Goal: Transaction & Acquisition: Purchase product/service

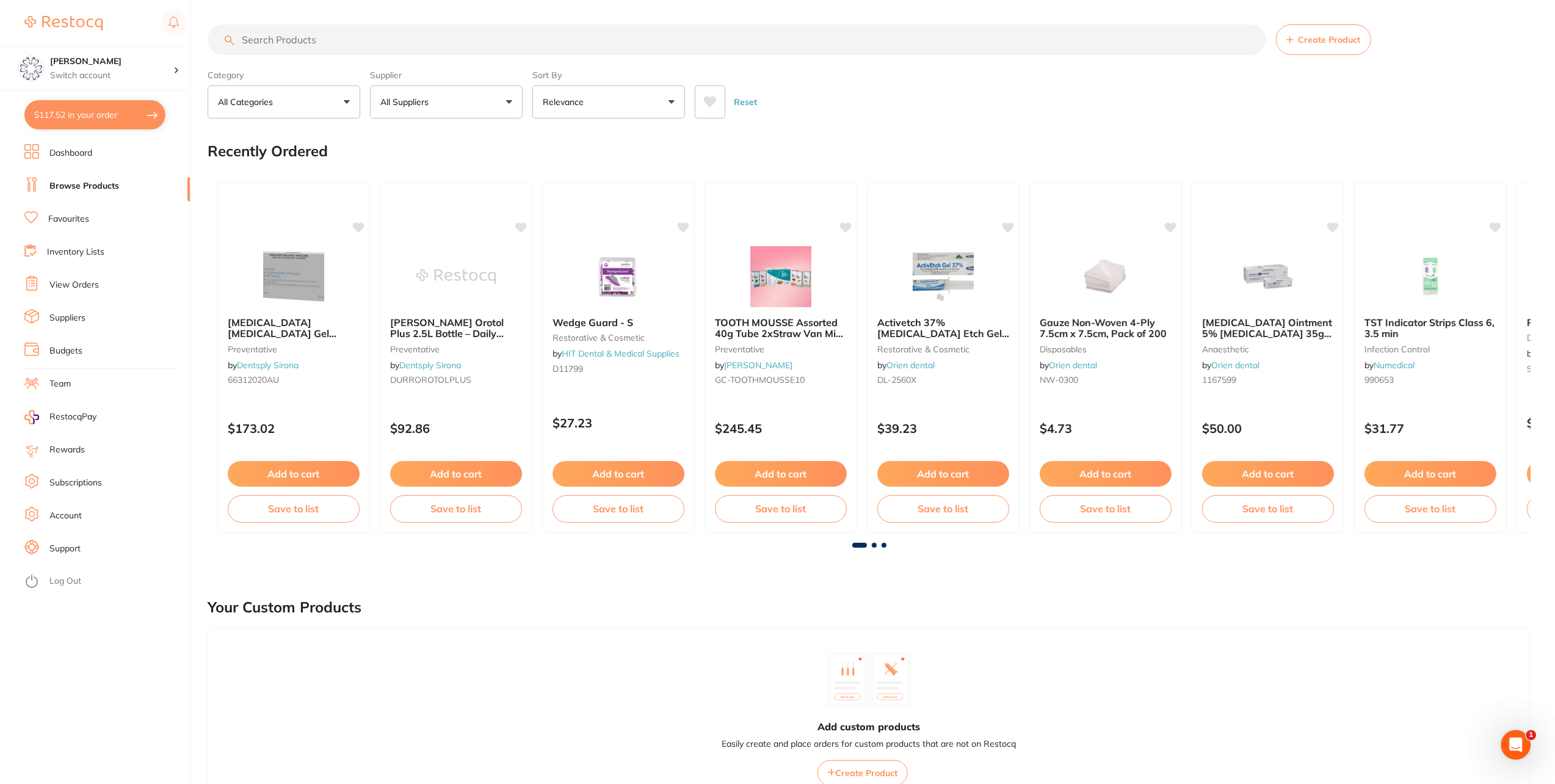
click at [307, 46] on input "search" at bounding box center [737, 40] width 1059 height 31
type input "retractor"
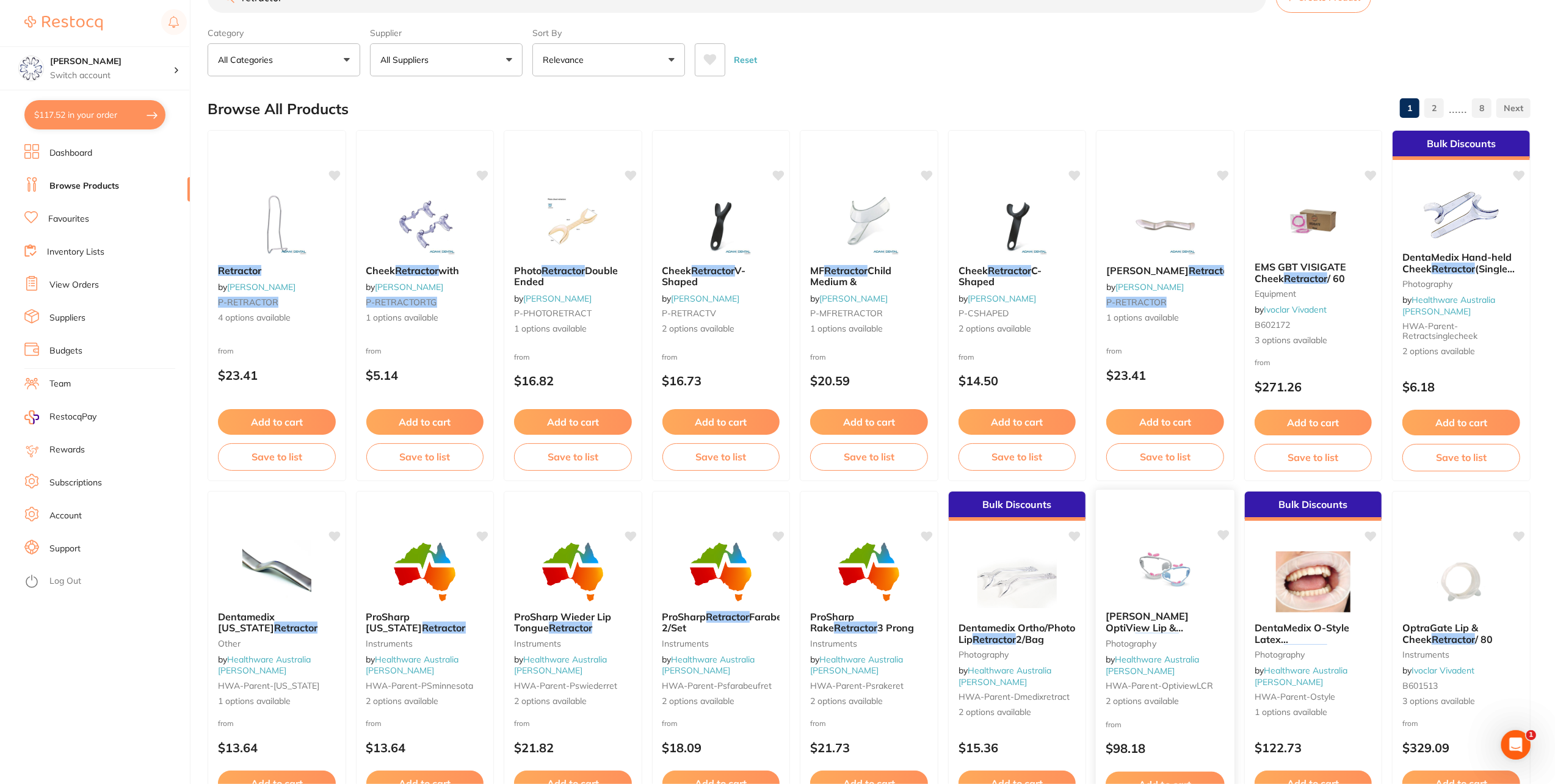
scroll to position [61, 0]
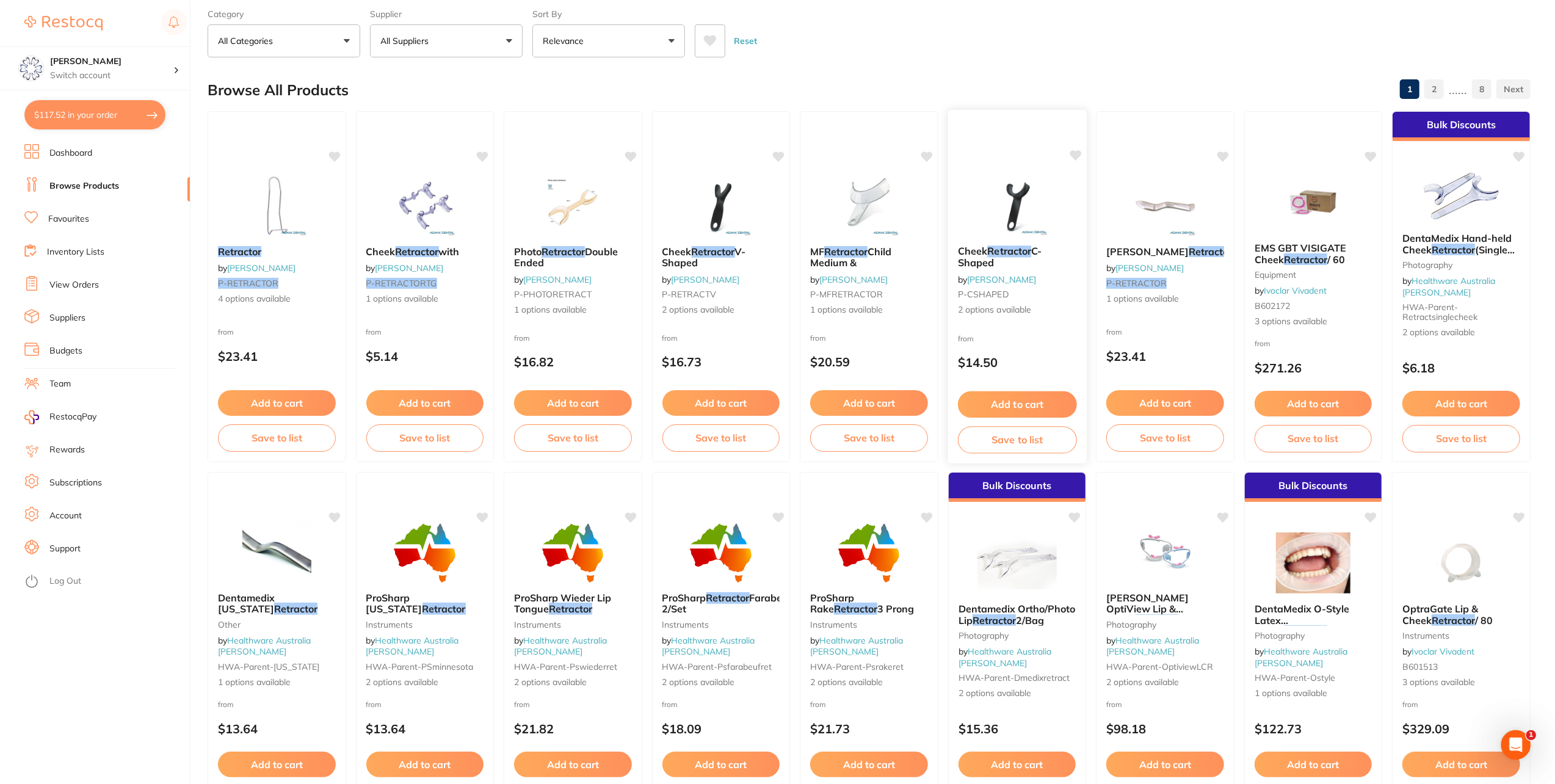
click at [1003, 255] on em "Retractor" at bounding box center [1009, 251] width 44 height 12
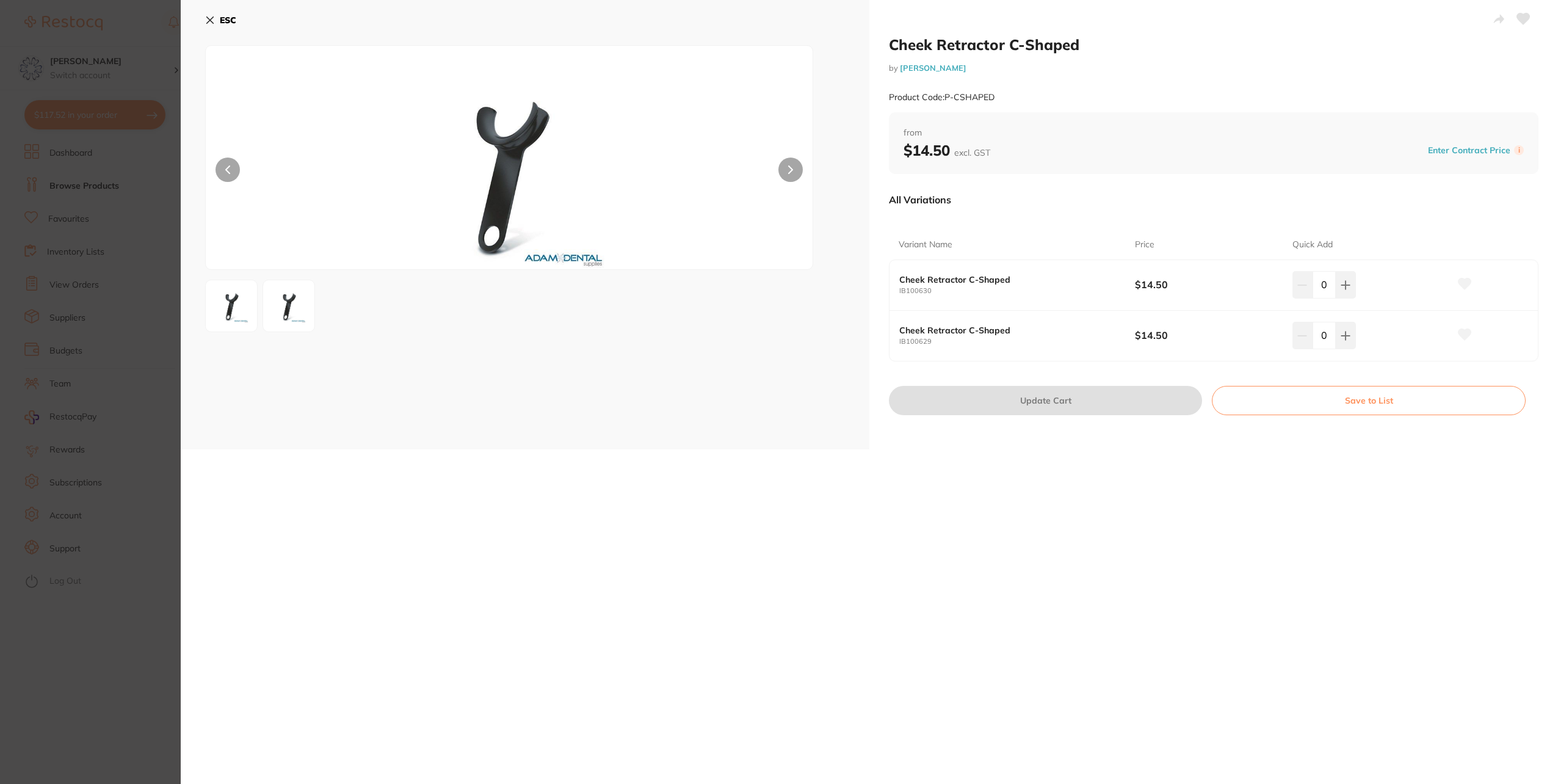
click at [216, 13] on button "ESC" at bounding box center [221, 20] width 31 height 21
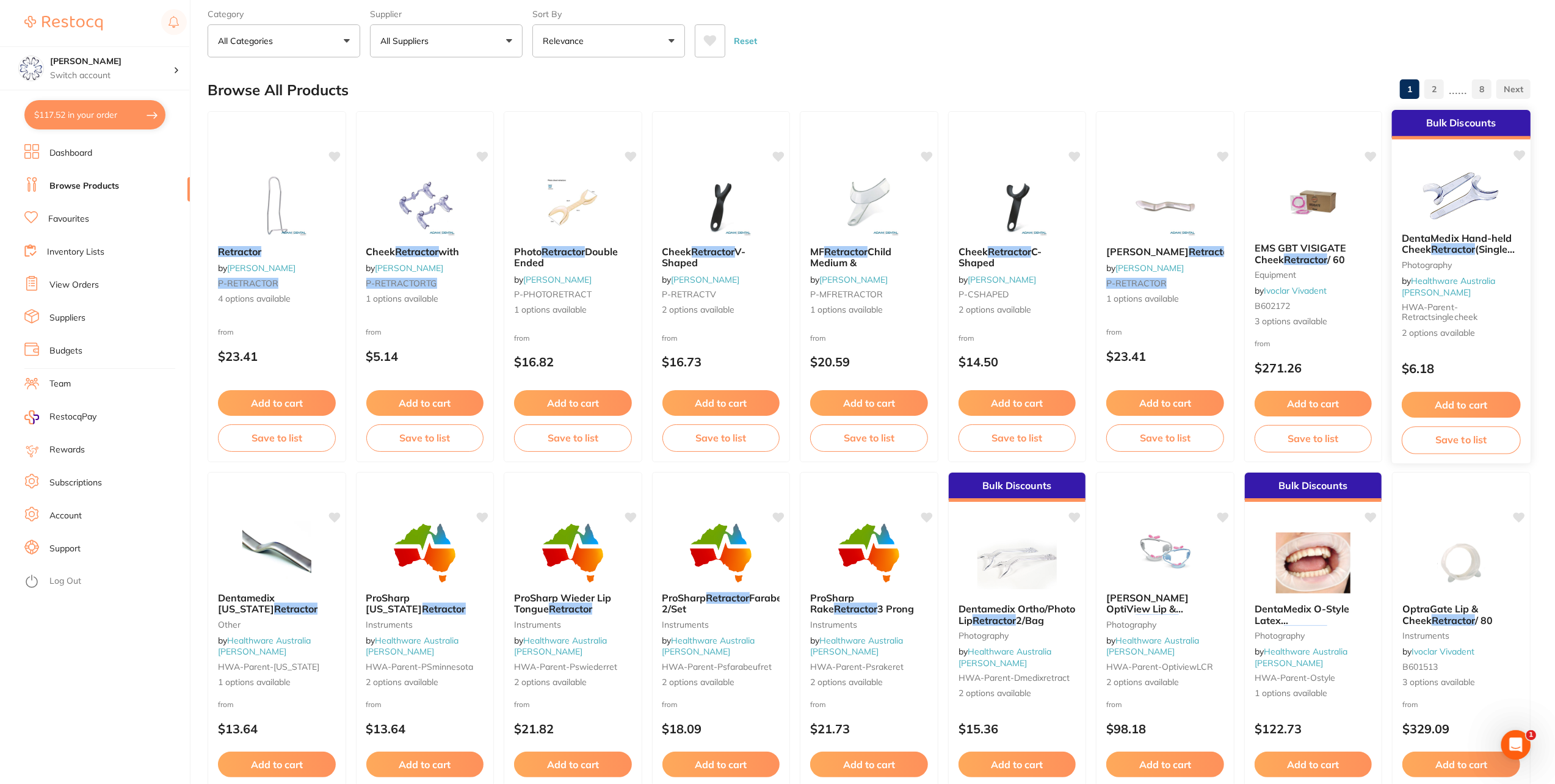
click at [1451, 238] on span "DentaMedix Hand-held Cheek" at bounding box center [1457, 243] width 111 height 24
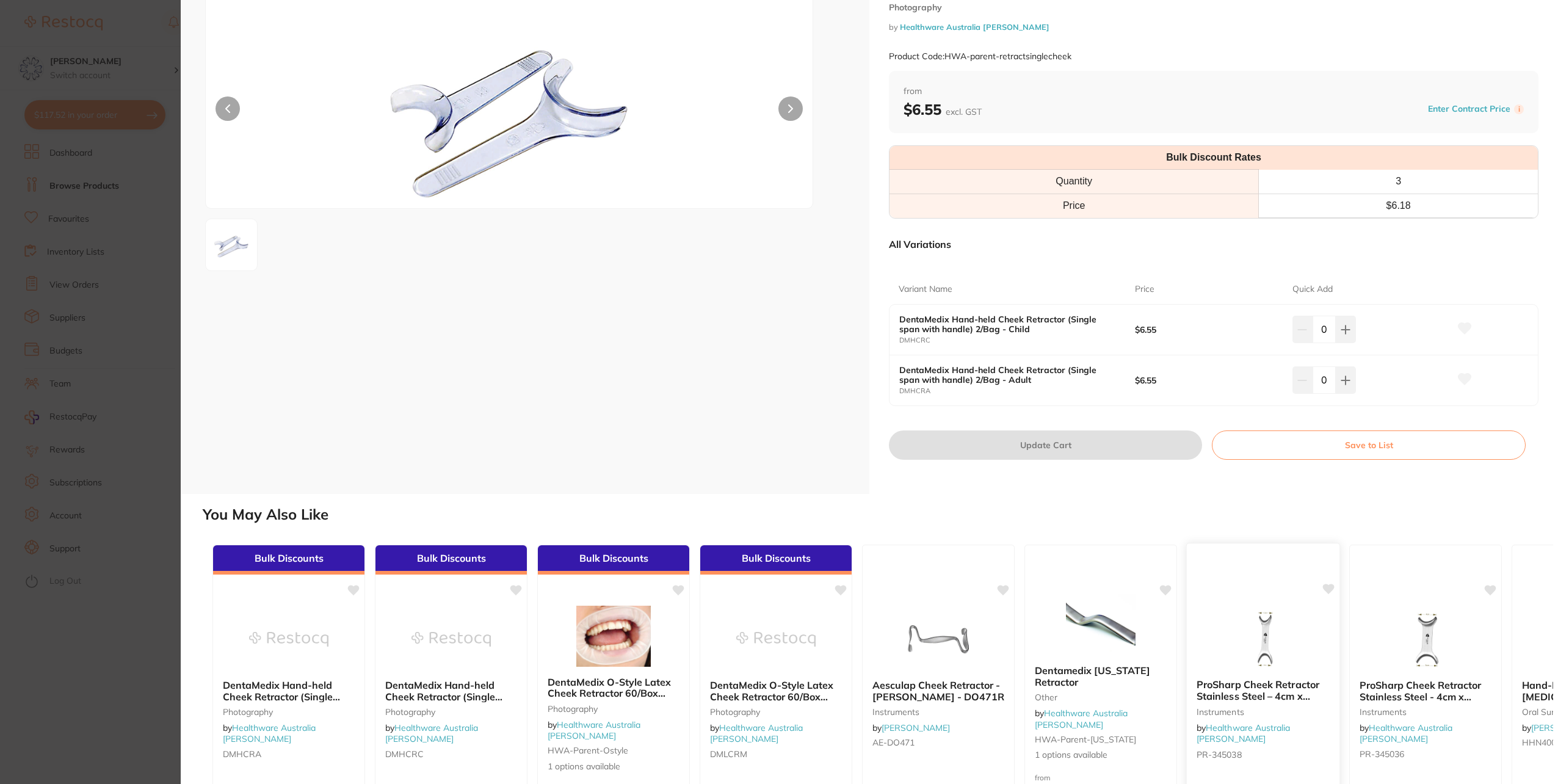
scroll to position [186, 0]
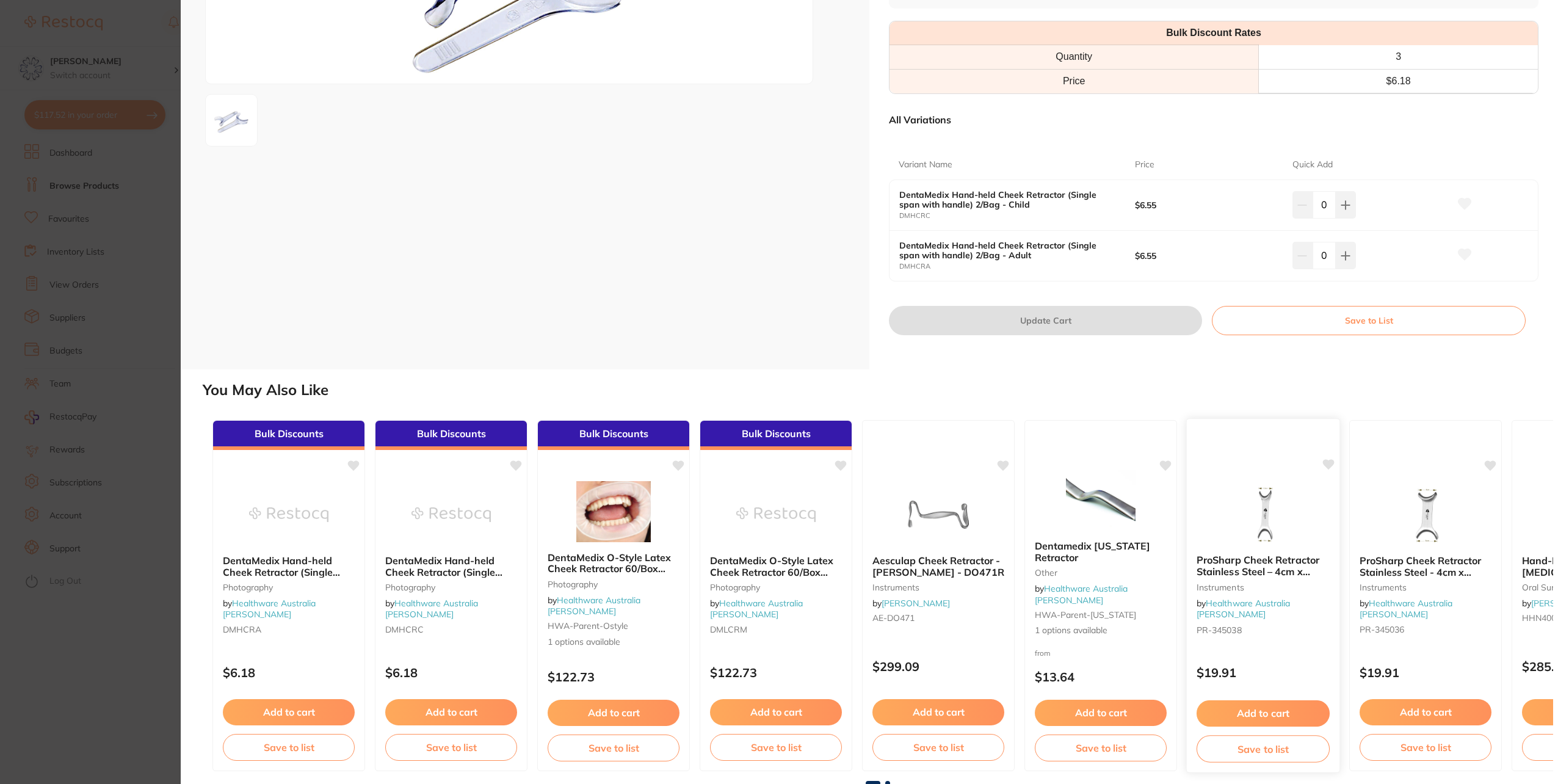
click at [1286, 560] on b "ProSharp Cheek Retractor Stainless Steel – 4cm x 17cm x 3.5cm" at bounding box center [1263, 566] width 133 height 22
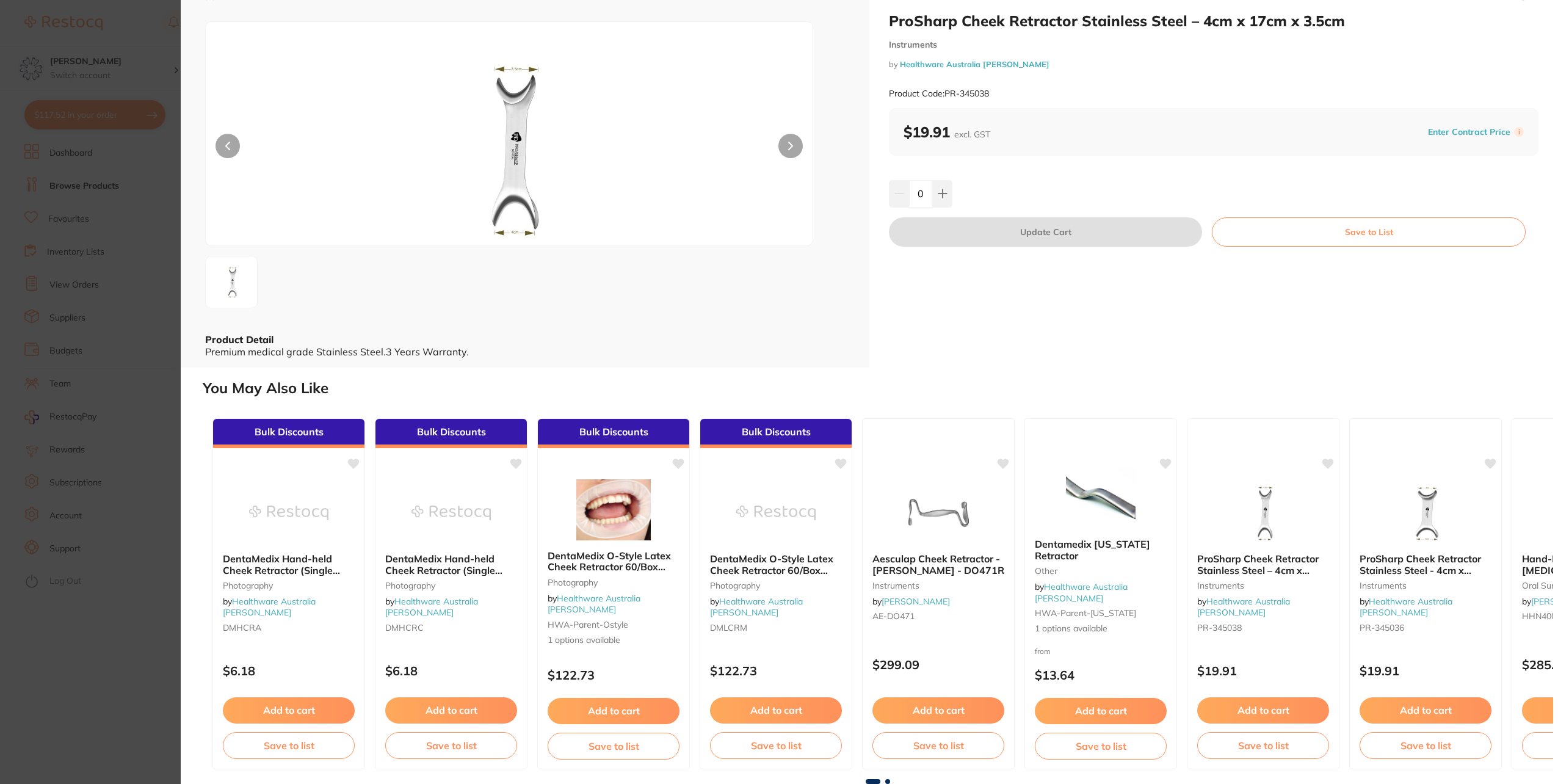
click at [1371, 246] on button "Save to List" at bounding box center [1369, 232] width 314 height 29
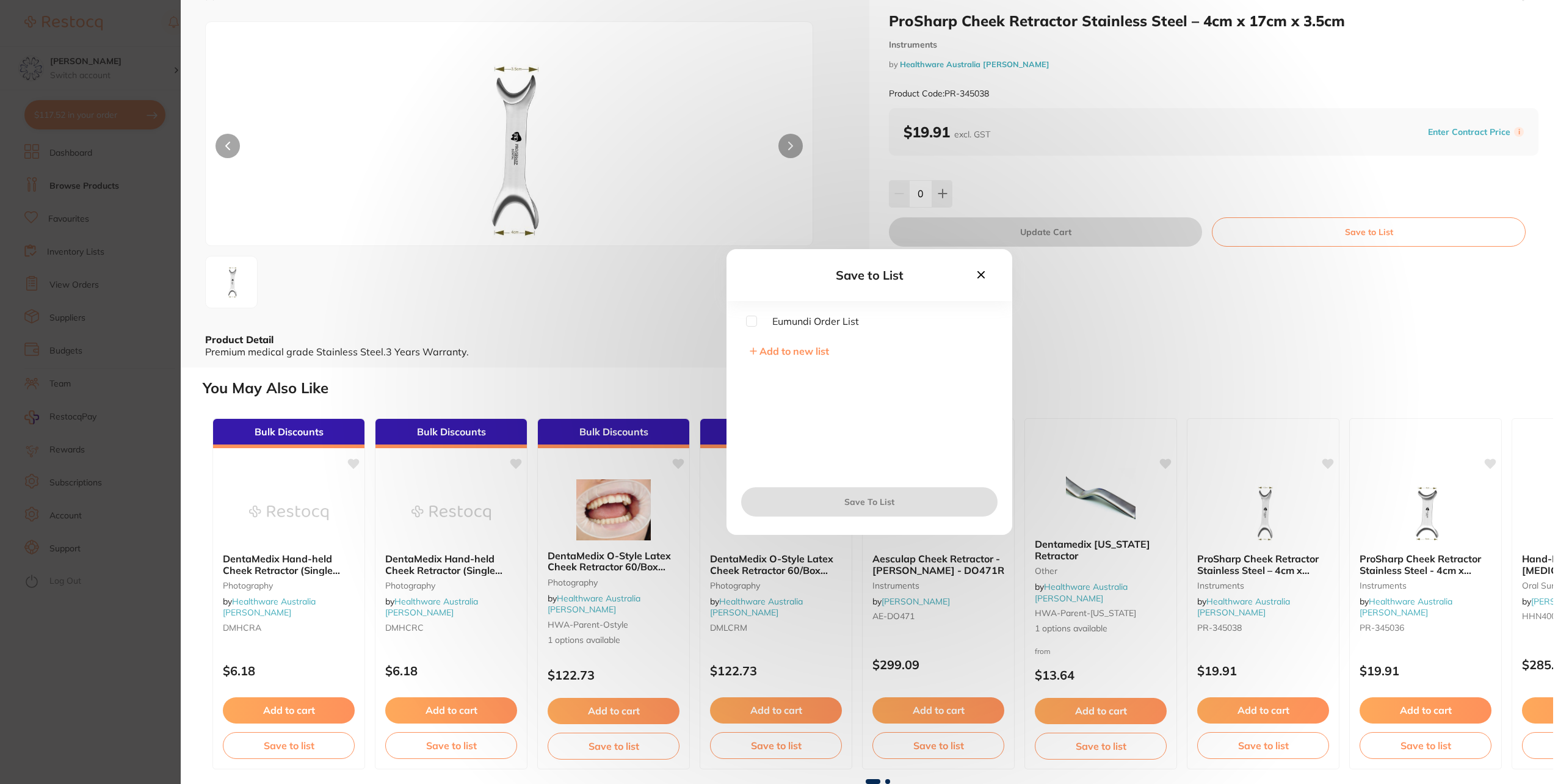
click at [757, 318] on span "Eumundi Order List" at bounding box center [808, 321] width 102 height 11
click at [751, 323] on input "checkbox" at bounding box center [752, 321] width 11 height 11
checkbox input "true"
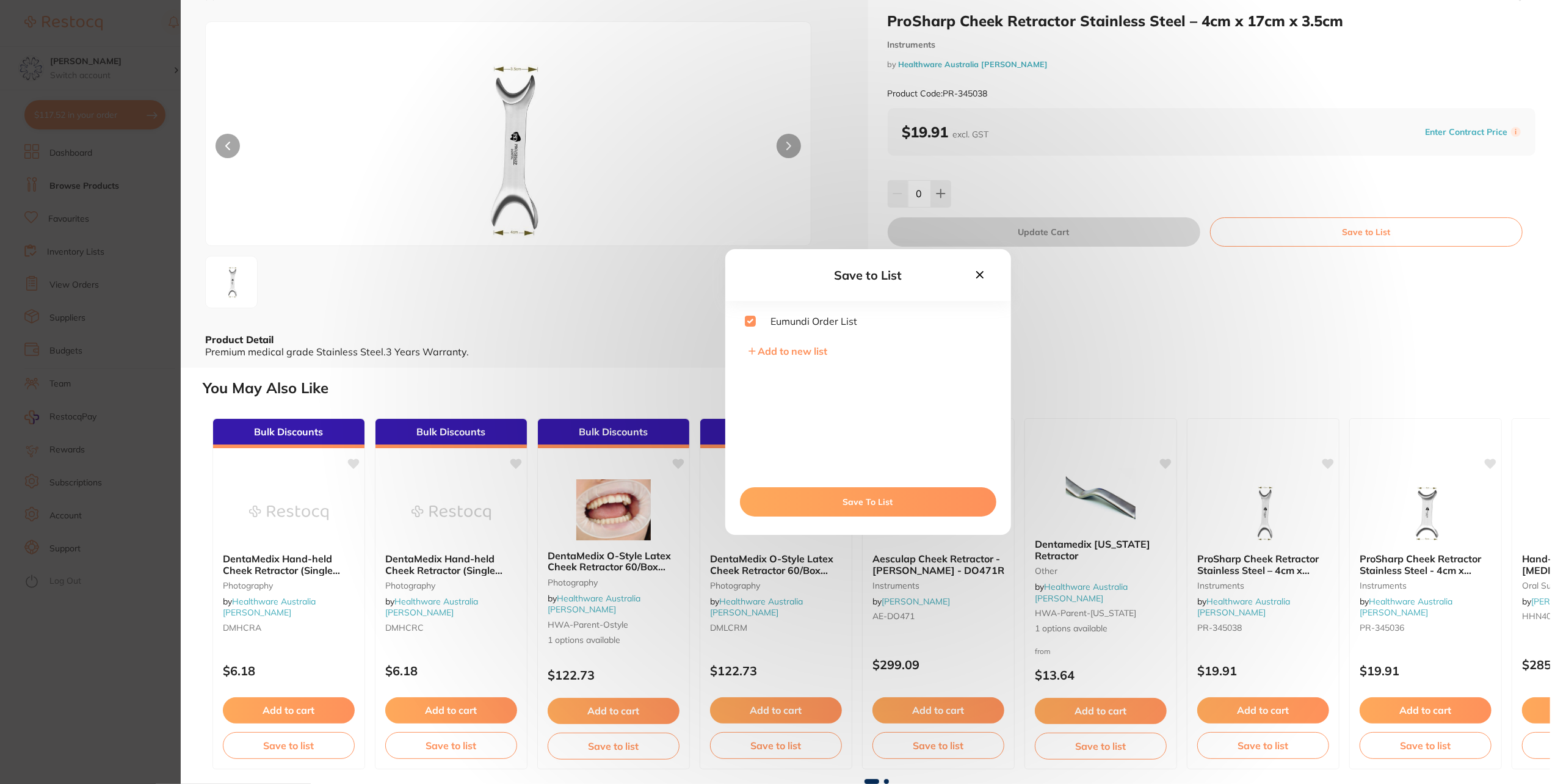
click at [836, 499] on button "Save To List" at bounding box center [868, 502] width 256 height 29
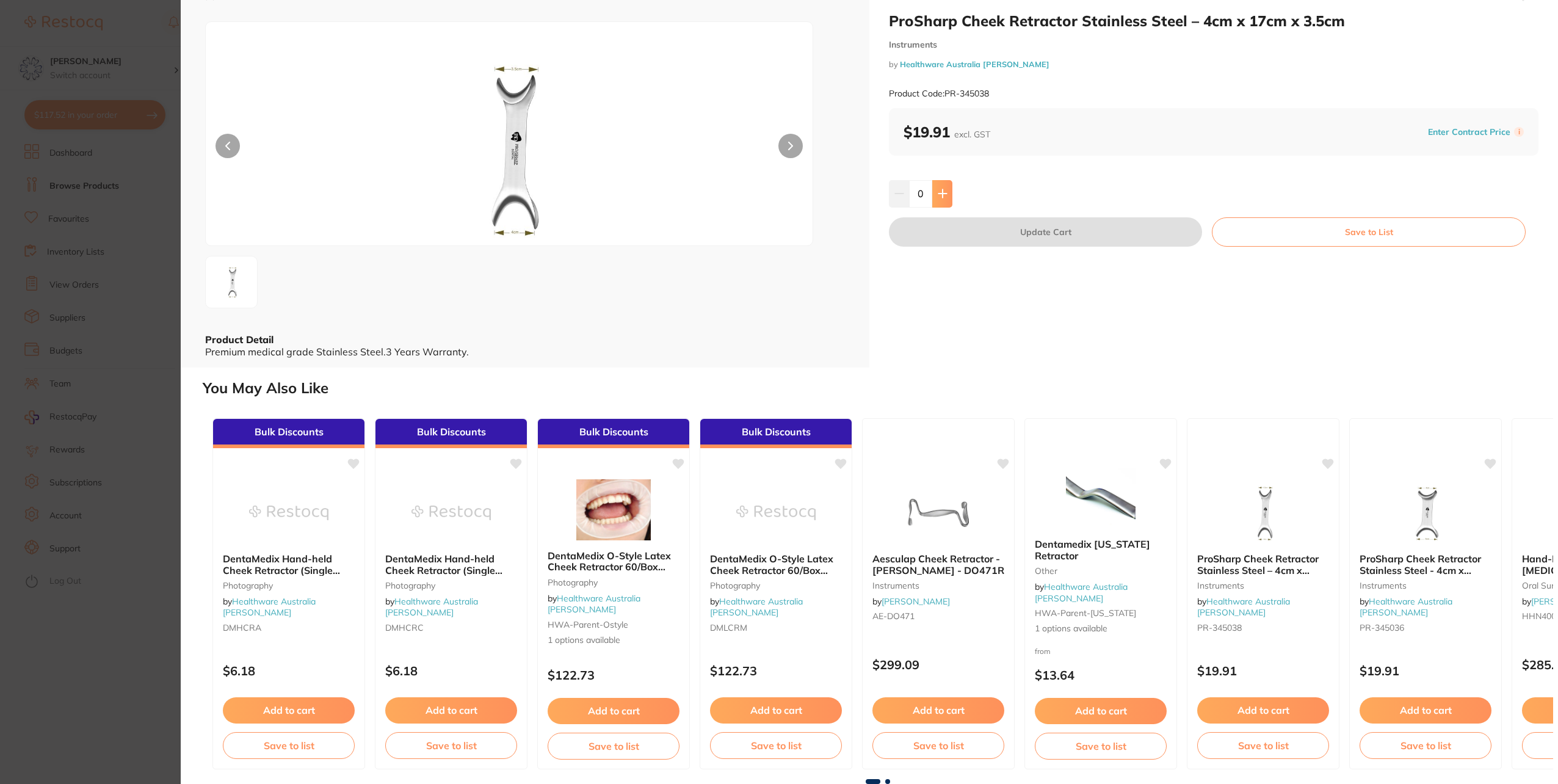
click at [942, 198] on icon at bounding box center [943, 193] width 10 height 10
type input "2"
click at [1076, 246] on button "Update Cart" at bounding box center [1045, 232] width 313 height 29
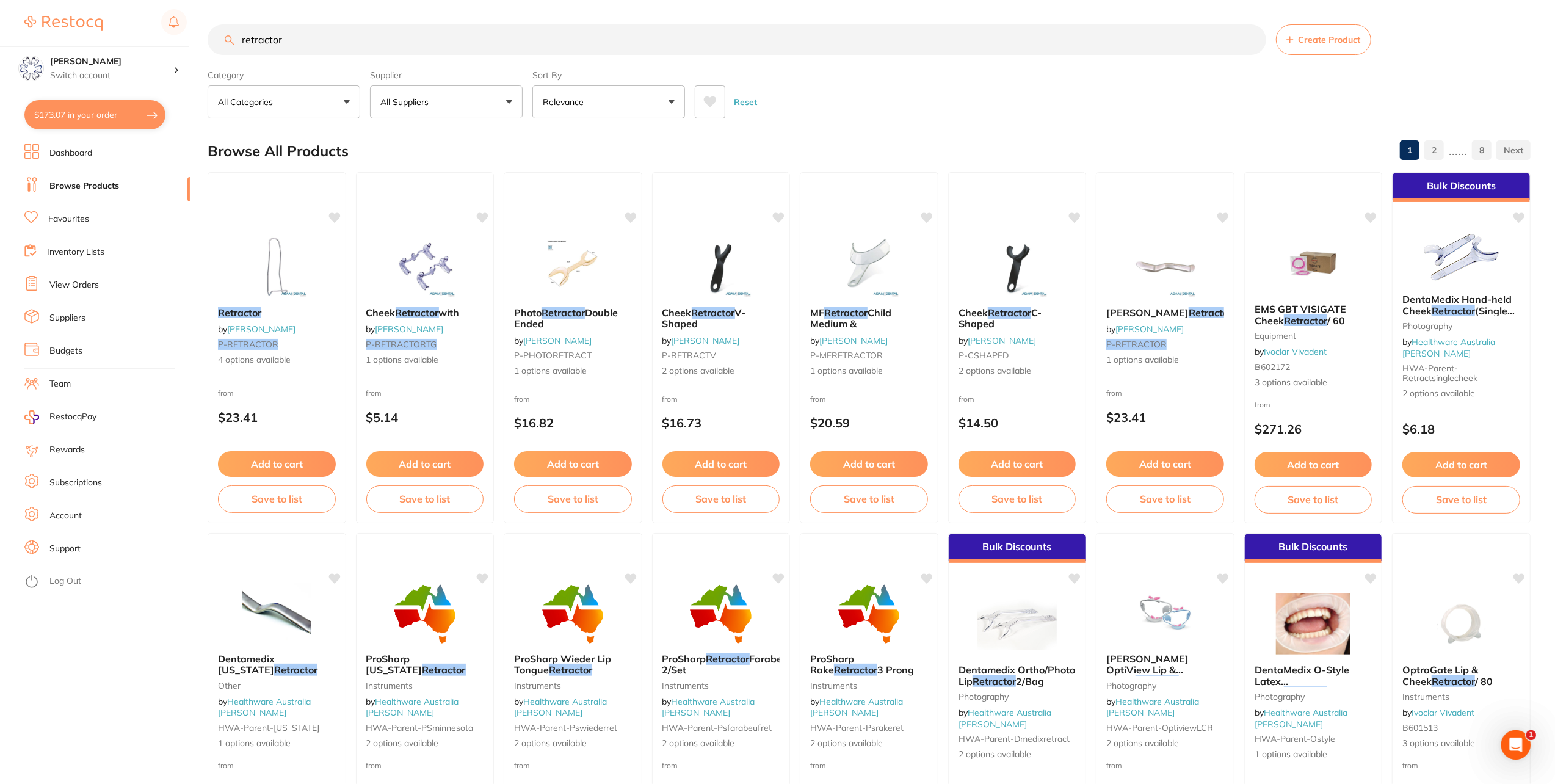
click at [95, 115] on button "$173.07 in your order" at bounding box center [95, 115] width 141 height 29
checkbox input "true"
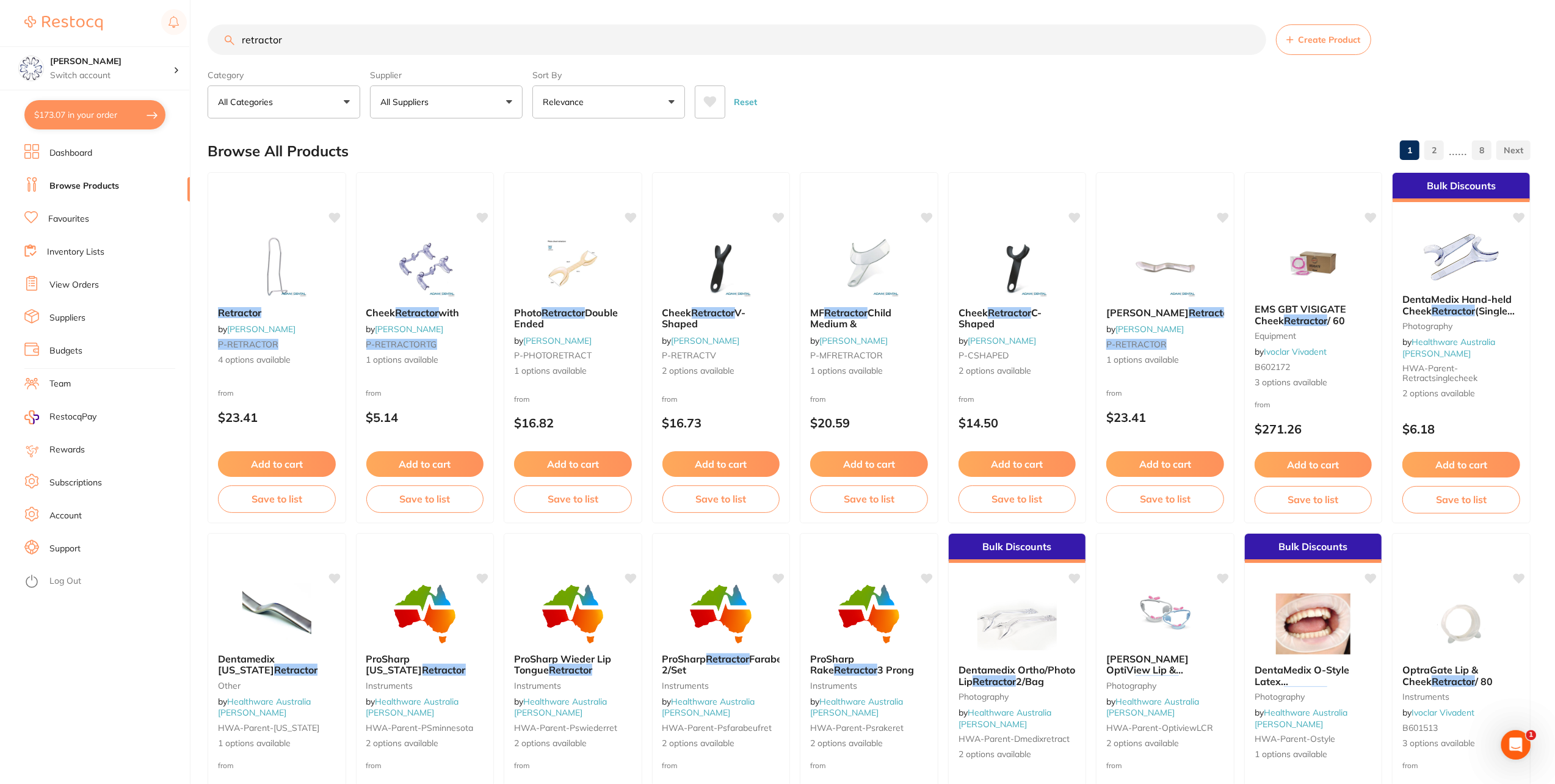
checkbox input "true"
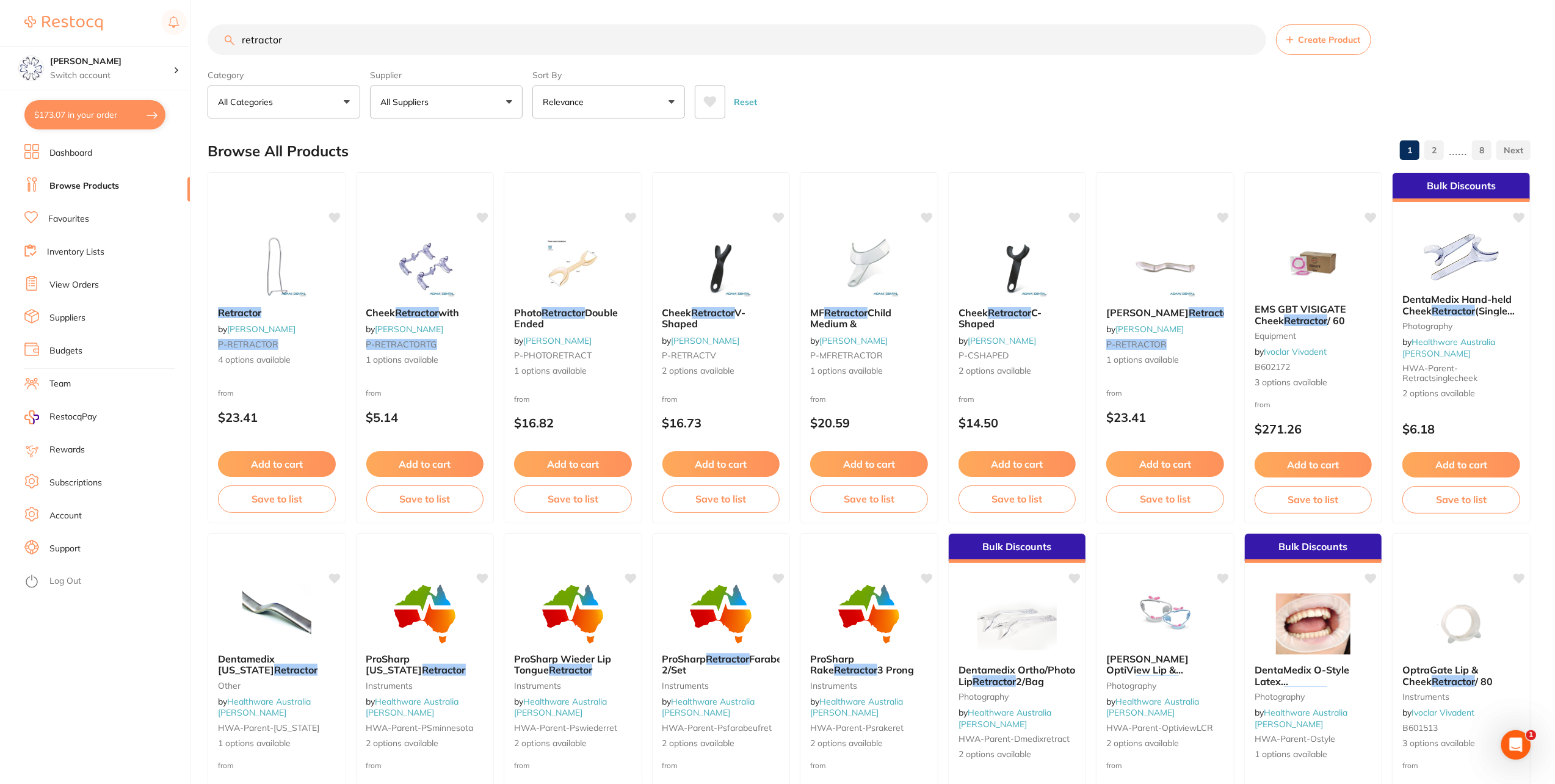
checkbox input "true"
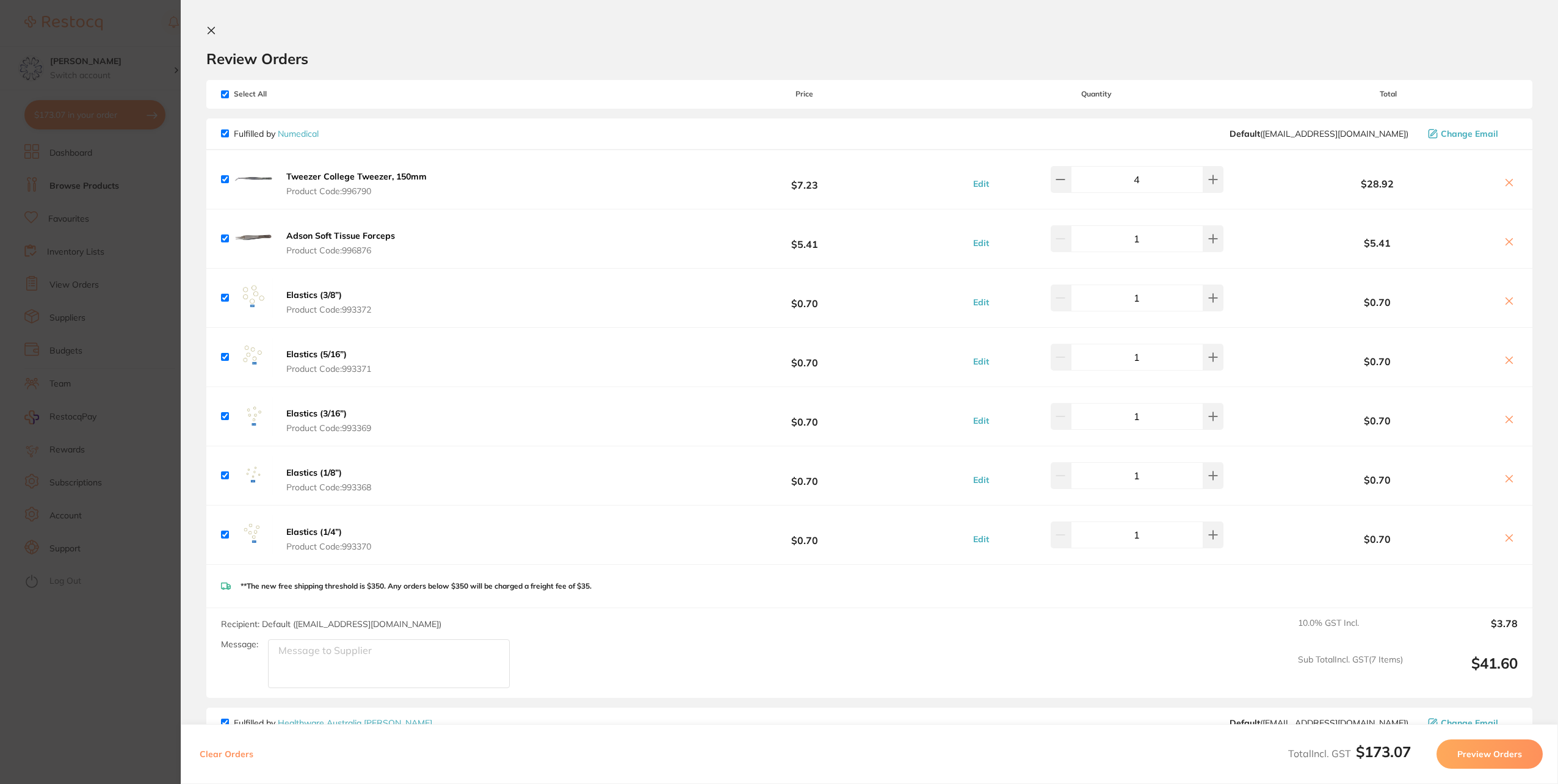
click at [118, 18] on section "Update RRP Set your pre negotiated price for this item. Item Agreed RRP (excl. …" at bounding box center [779, 392] width 1558 height 784
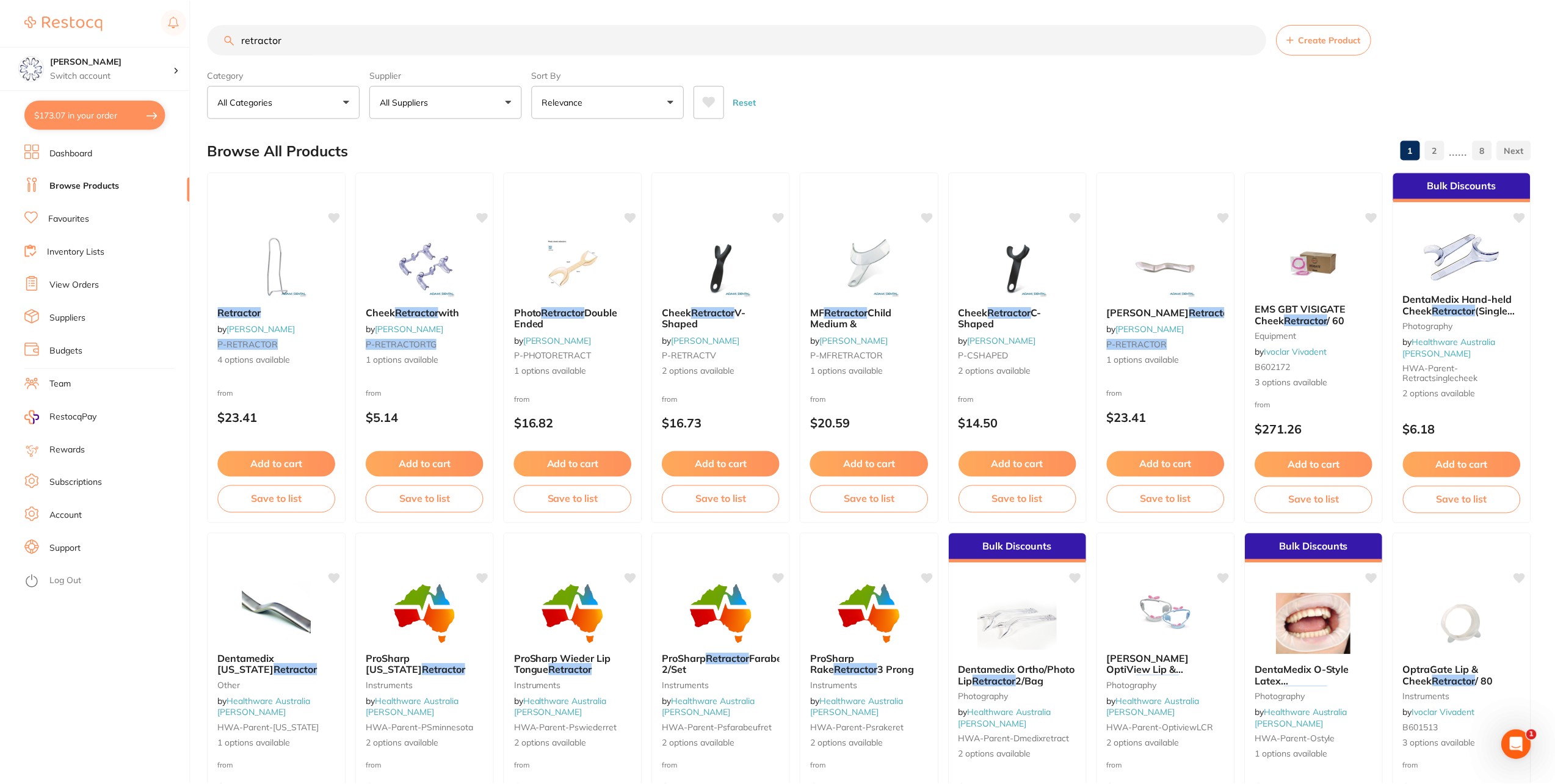
scroll to position [2, 0]
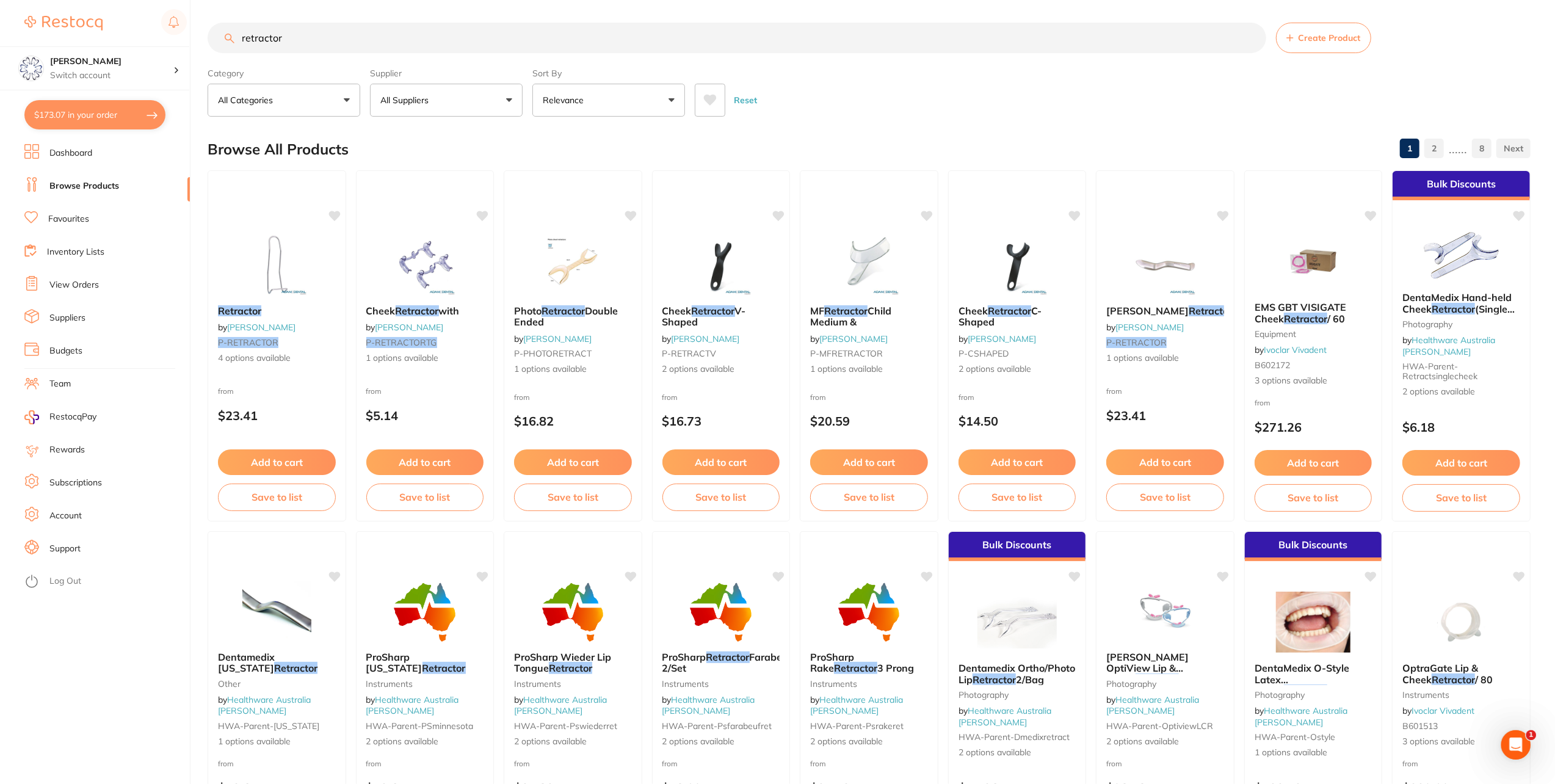
click at [515, 102] on button "All Suppliers" at bounding box center [446, 99] width 153 height 33
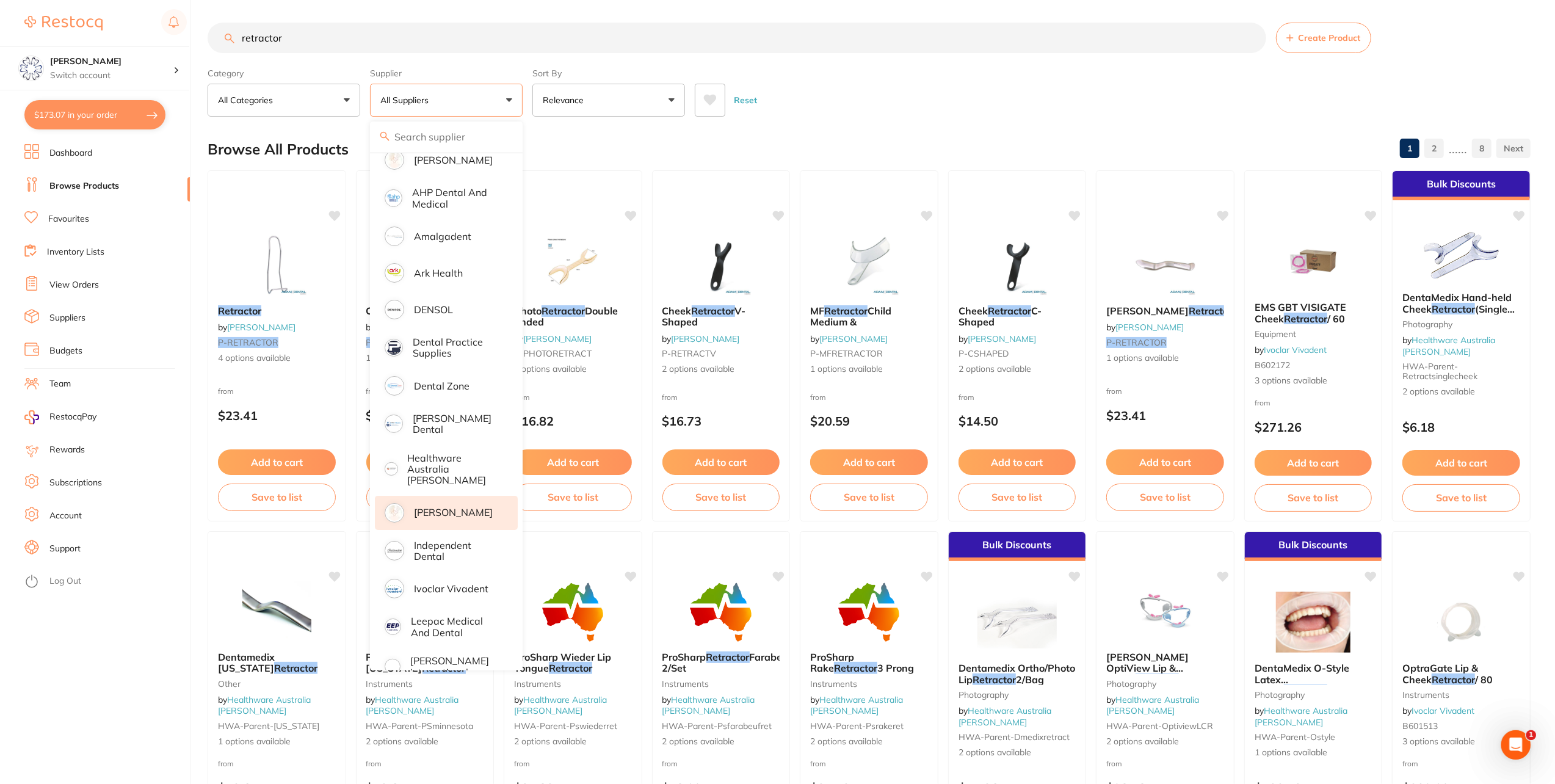
scroll to position [122, 0]
click at [453, 461] on p "Healthware Australia [PERSON_NAME]" at bounding box center [454, 466] width 93 height 34
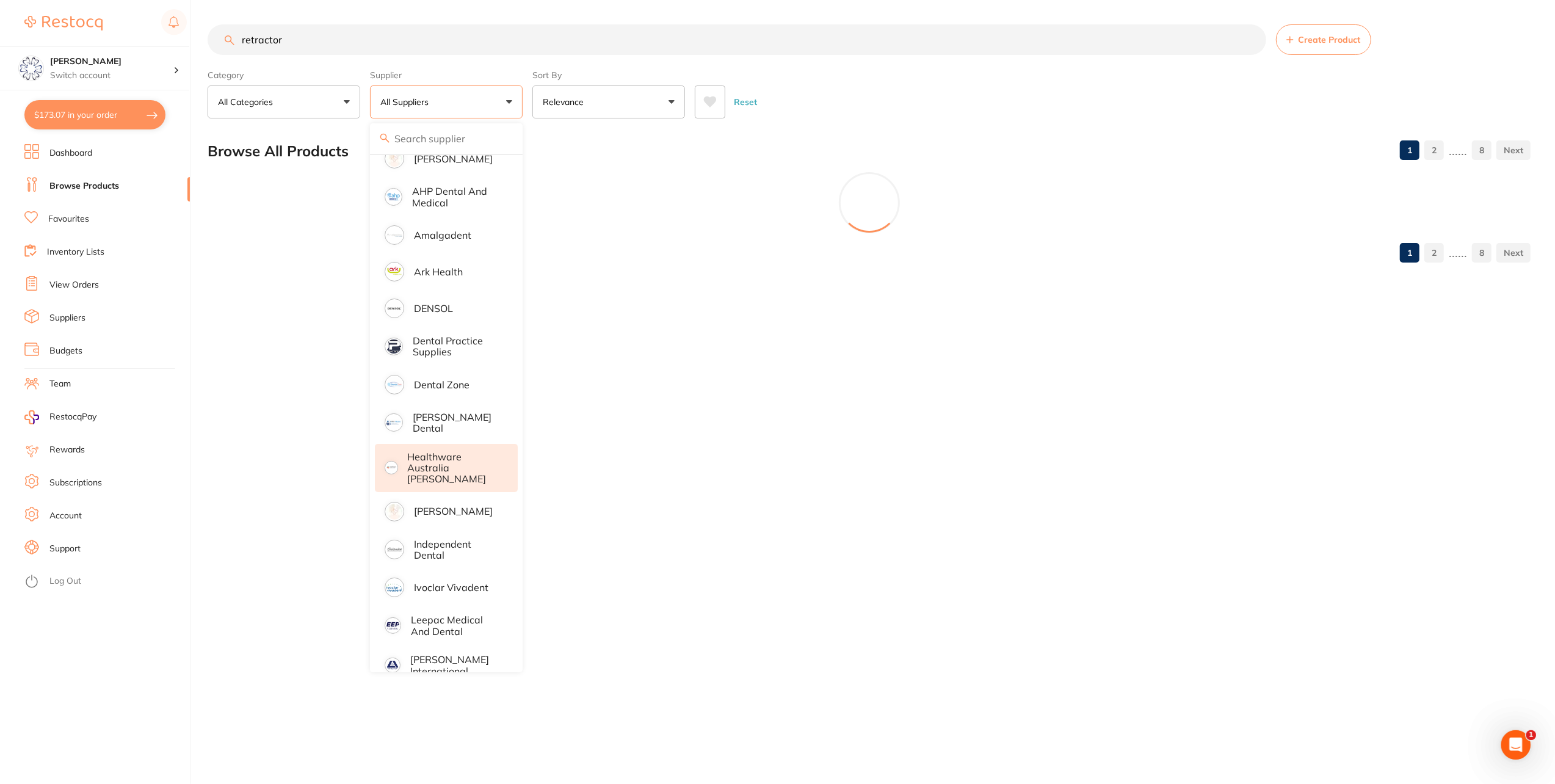
scroll to position [0, 0]
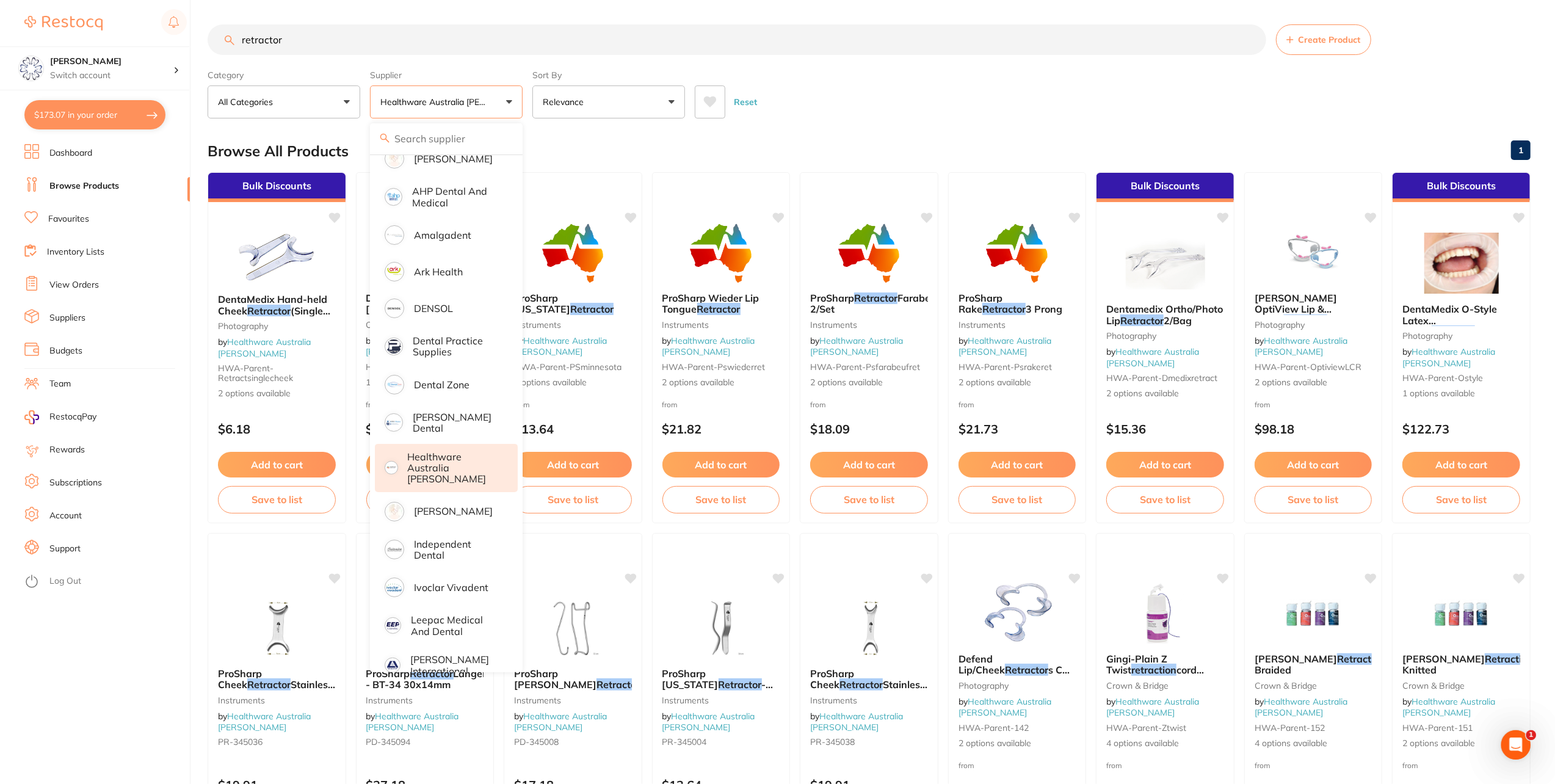
click at [834, 82] on div "Reset" at bounding box center [1108, 97] width 826 height 43
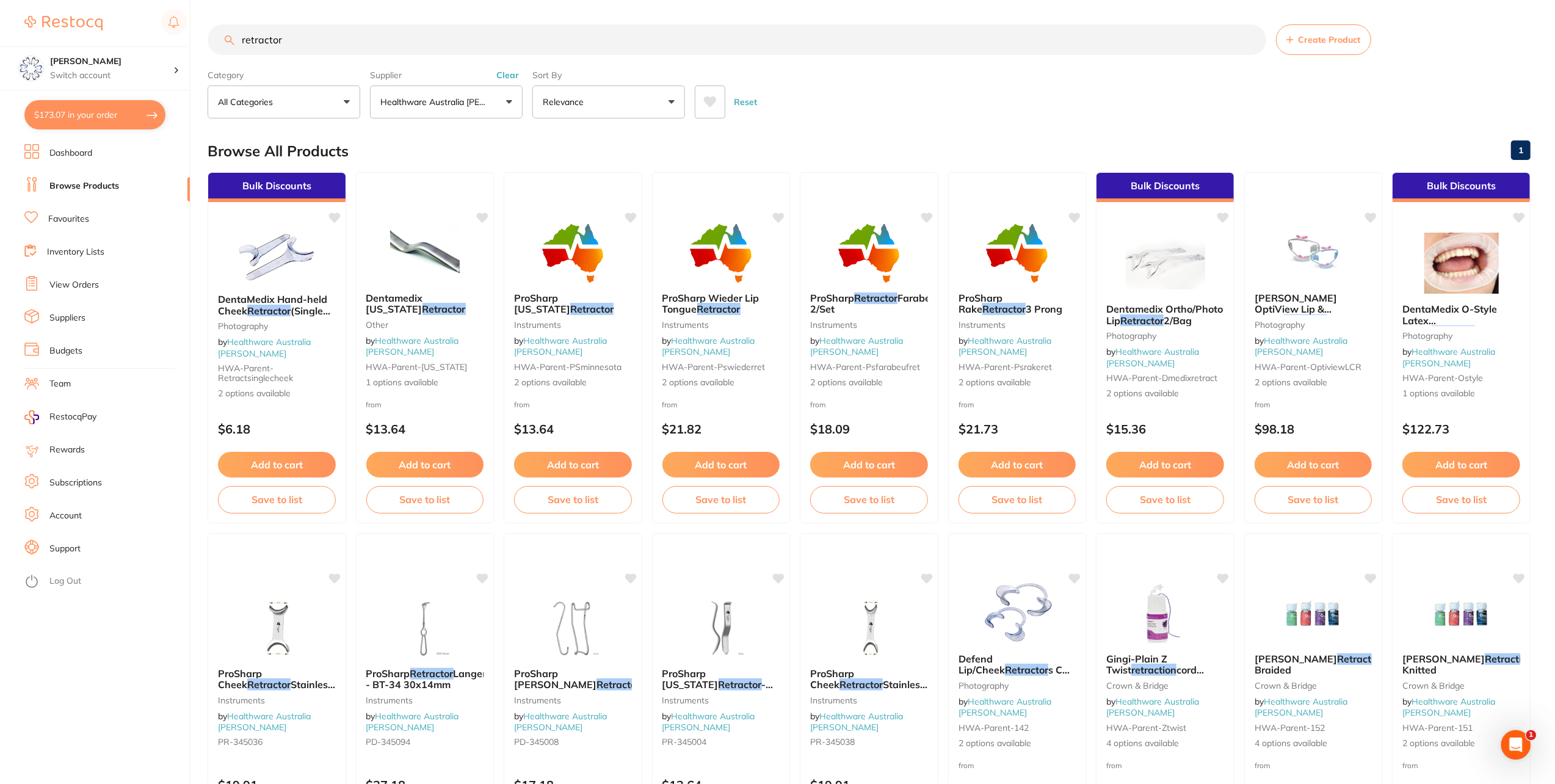
drag, startPoint x: 324, startPoint y: 43, endPoint x: 127, endPoint y: -7, distance: 203.2
click at [127, 0] on html "$173.07 Eumundi Dental Switch account Eumundi Dental $173.07 in your order Dash…" at bounding box center [777, 392] width 1555 height 784
type input "tweezers"
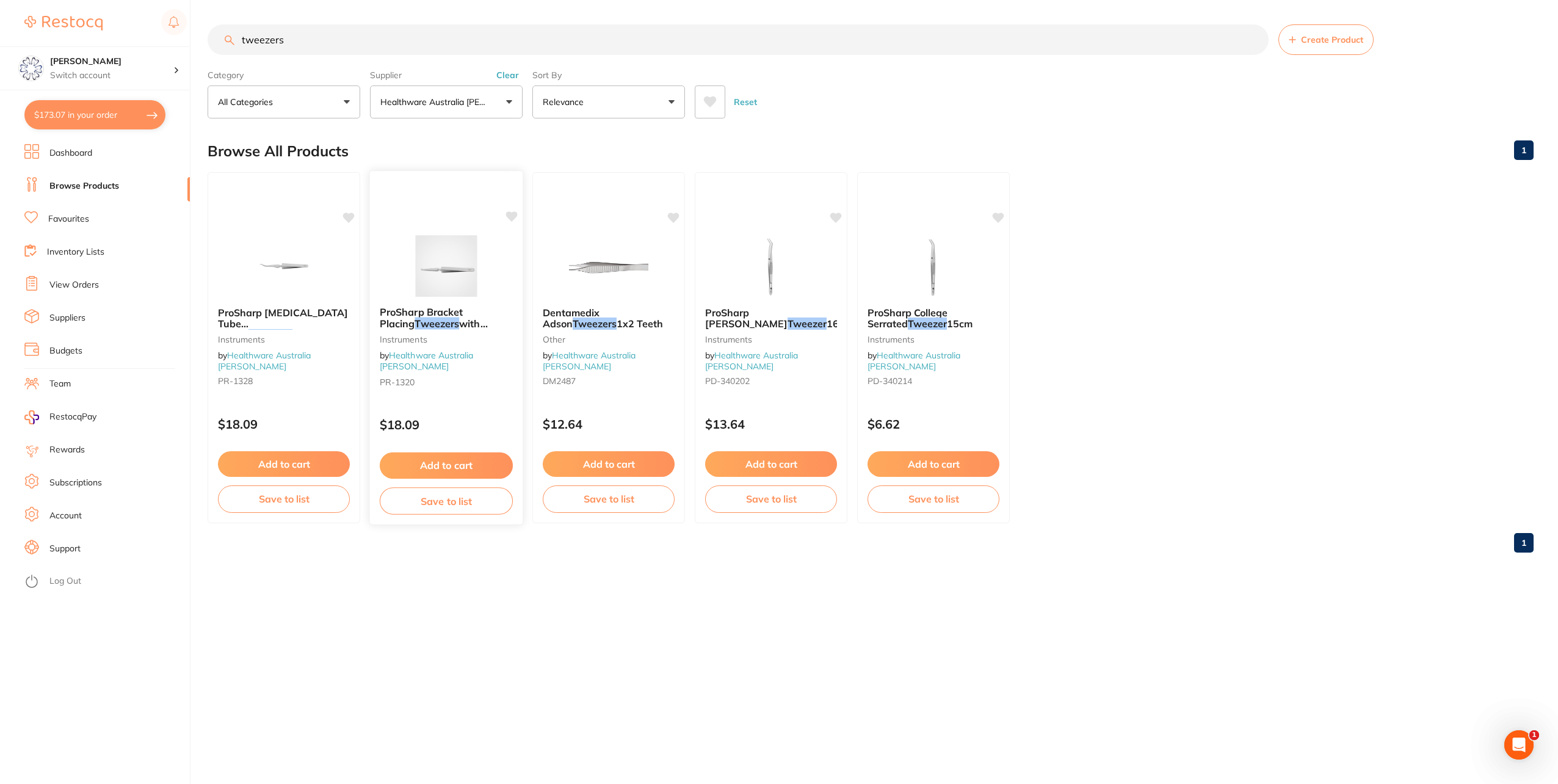
click at [458, 274] on img at bounding box center [446, 266] width 80 height 62
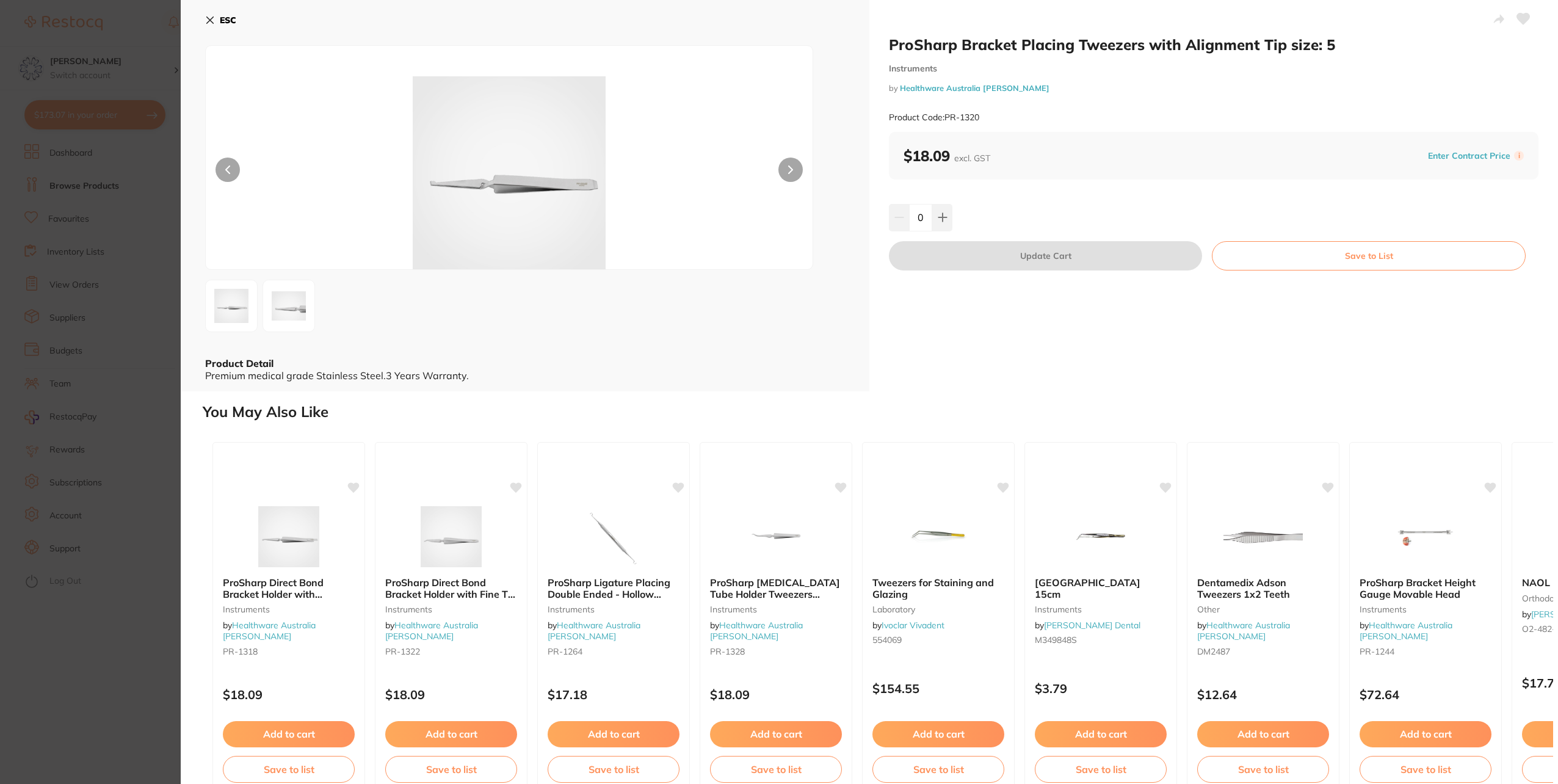
click at [211, 19] on icon at bounding box center [211, 20] width 7 height 7
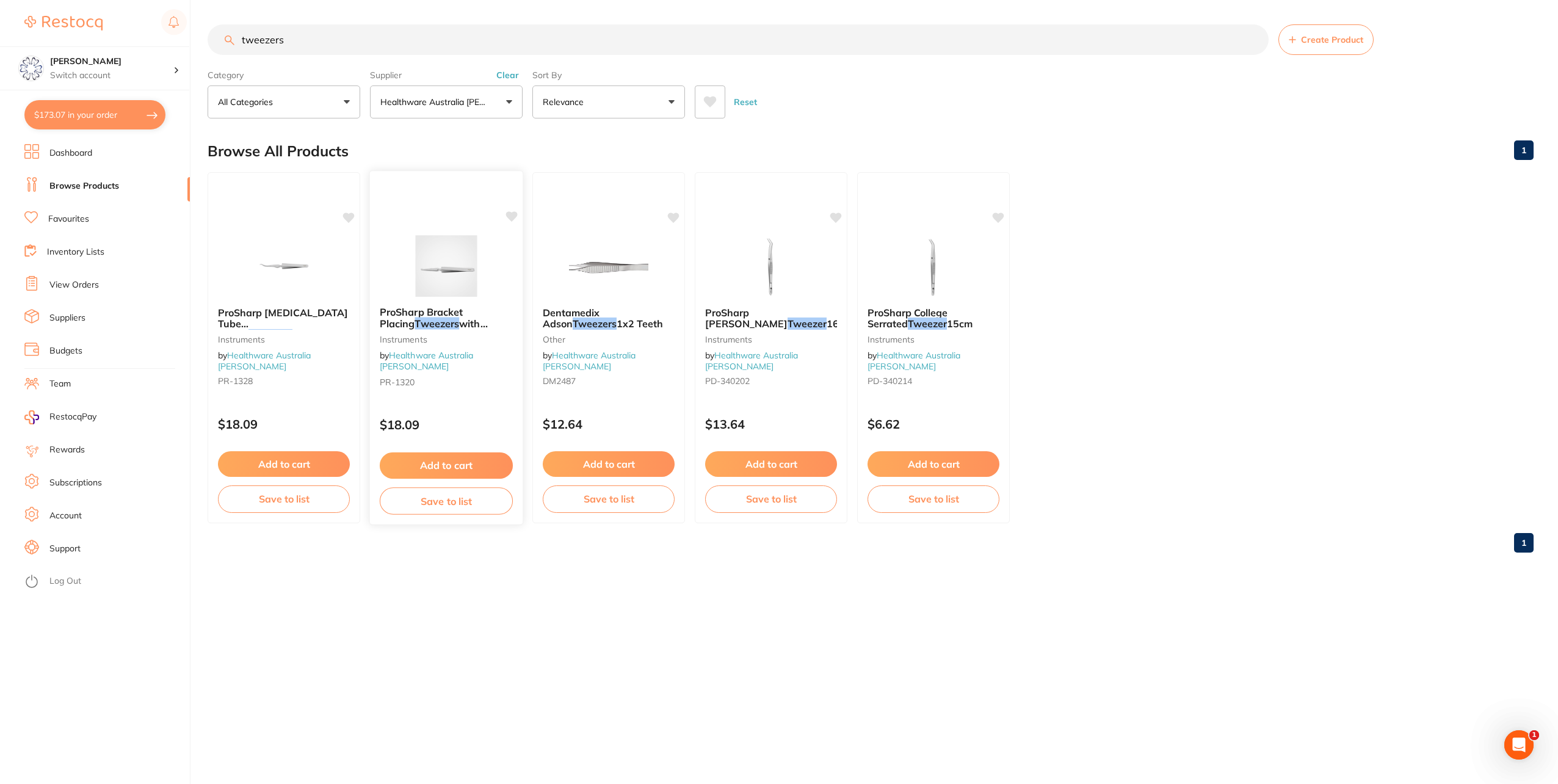
click at [475, 465] on button "Add to cart" at bounding box center [446, 465] width 133 height 26
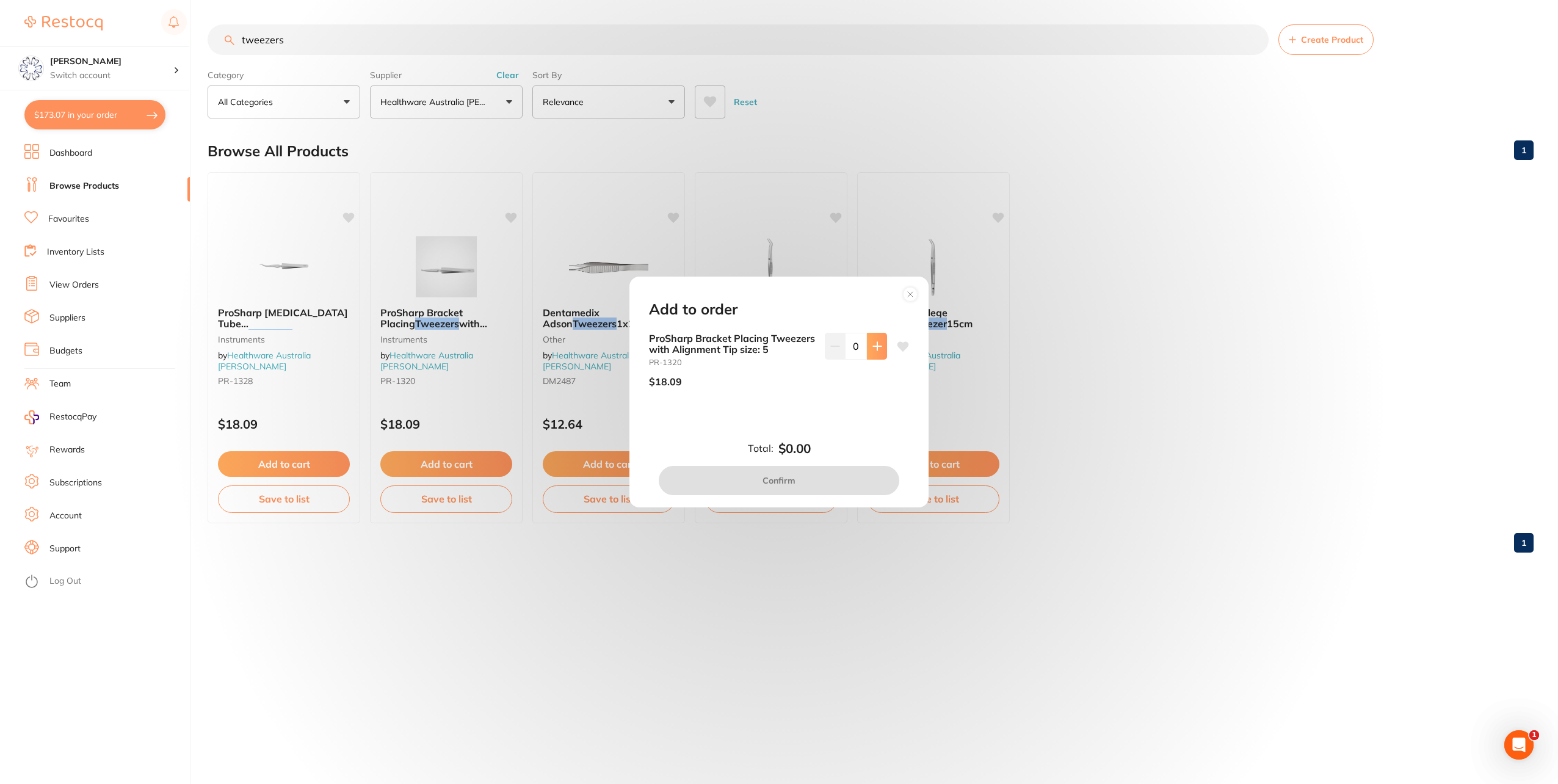
drag, startPoint x: 871, startPoint y: 338, endPoint x: 837, endPoint y: 493, distance: 158.7
click at [872, 341] on icon at bounding box center [877, 346] width 10 height 10
type input "1"
click at [821, 503] on div "Add to order ProSharp Bracket Placing Tweezers with Alignment Tip size: 5 PR-13…" at bounding box center [779, 391] width 299 height 230
click at [818, 492] on button "Confirm" at bounding box center [779, 480] width 241 height 29
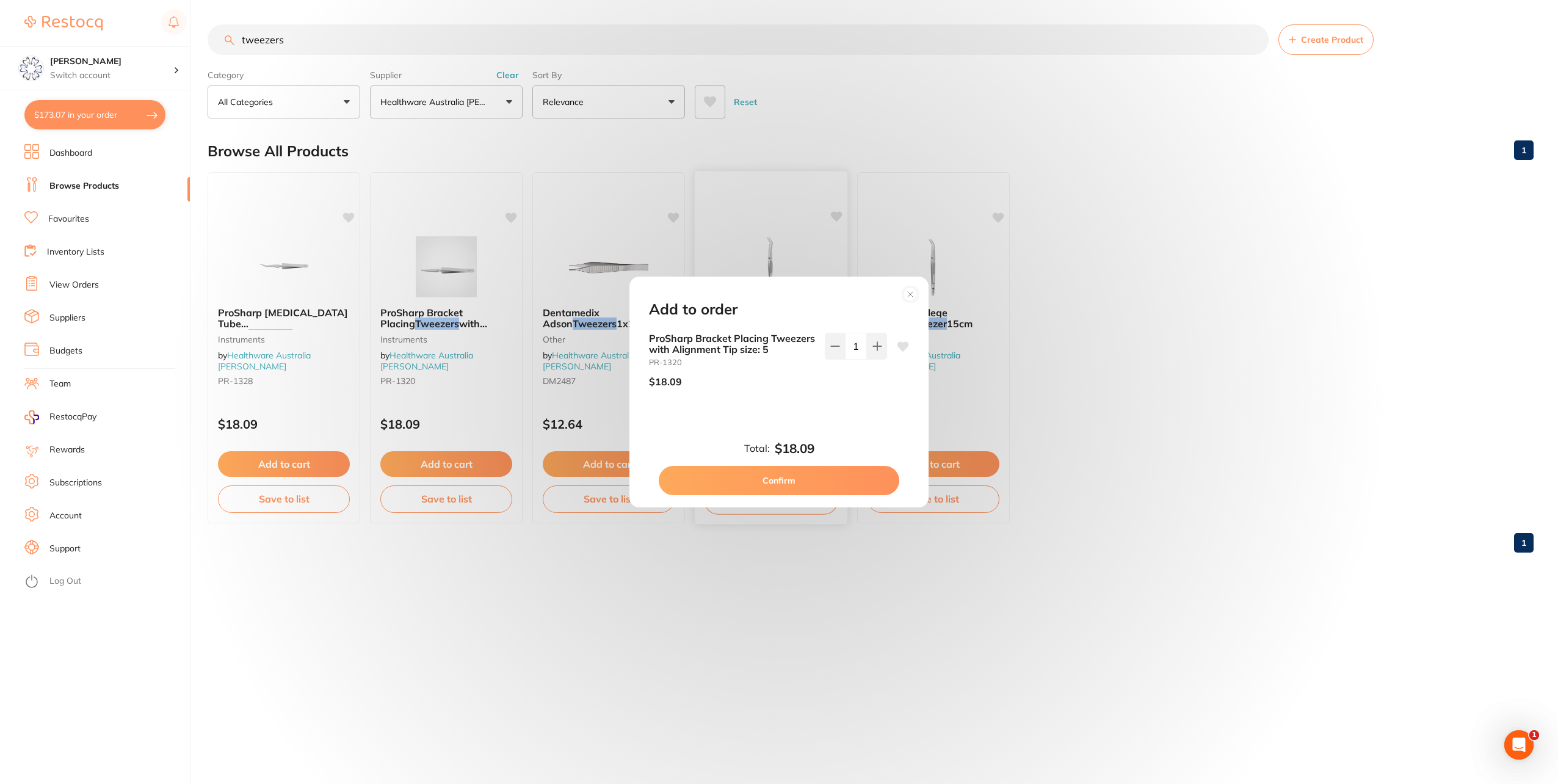
checkbox input "false"
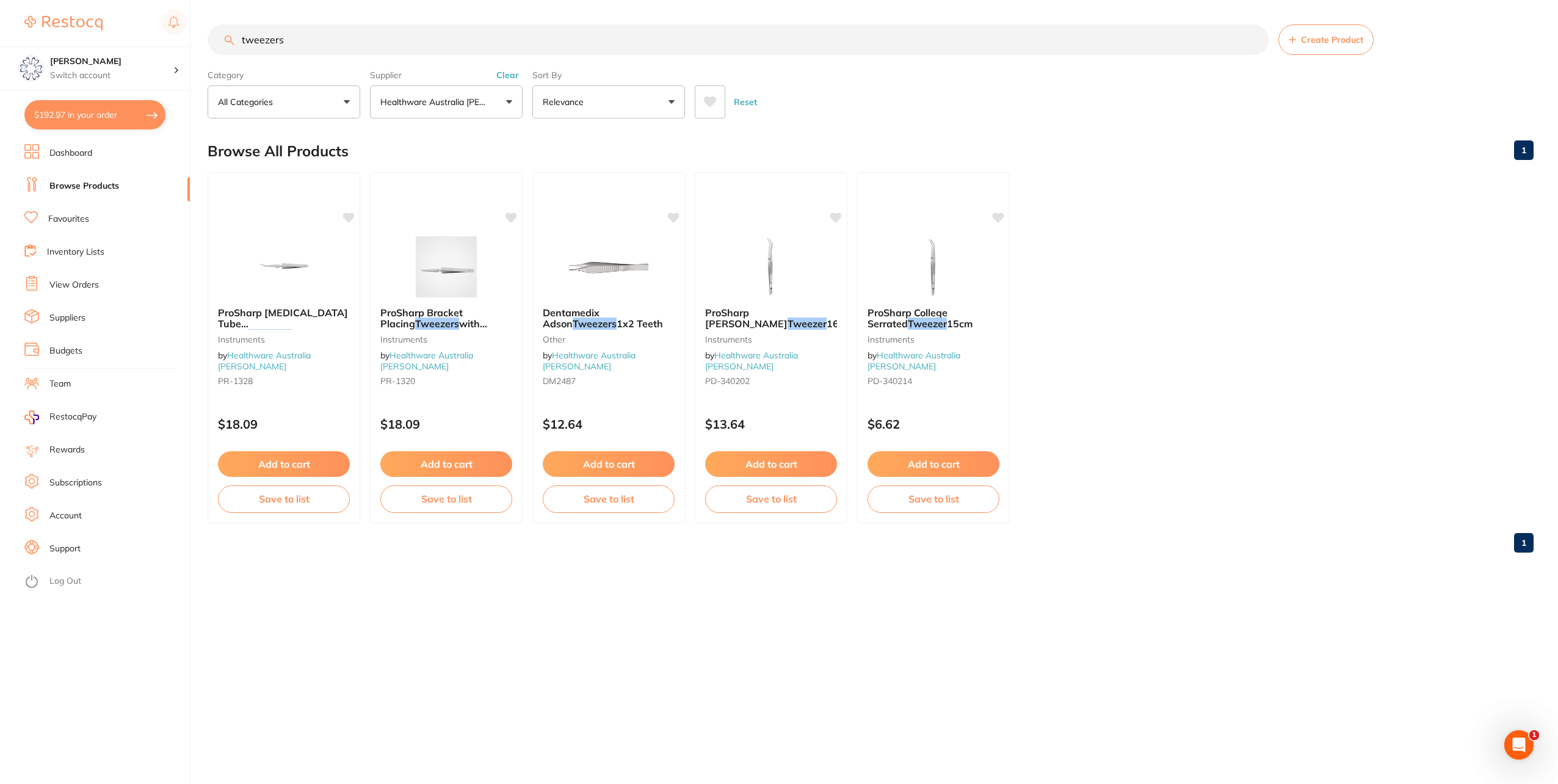
drag, startPoint x: 328, startPoint y: 36, endPoint x: 107, endPoint y: 29, distance: 221.1
click at [107, 29] on div "$192.97 Eumundi Dental Switch account Eumundi Dental $192.97 in your order Dash…" at bounding box center [779, 392] width 1558 height 784
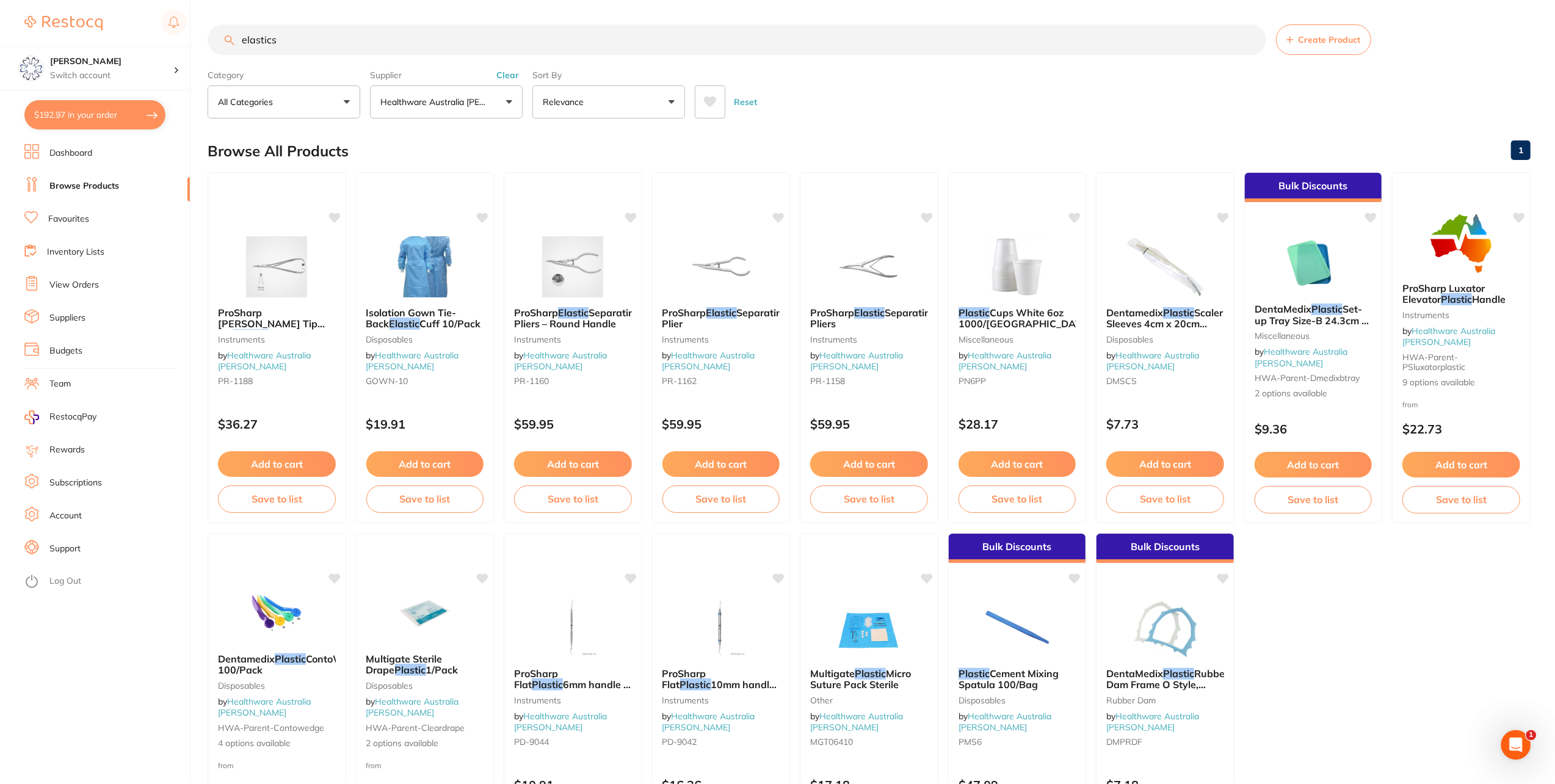
drag, startPoint x: 386, startPoint y: 50, endPoint x: 57, endPoint y: 33, distance: 329.4
click at [57, 36] on div "$192.97 Eumundi Dental Switch account Eumundi Dental $192.97 in your order Dash…" at bounding box center [777, 392] width 1555 height 784
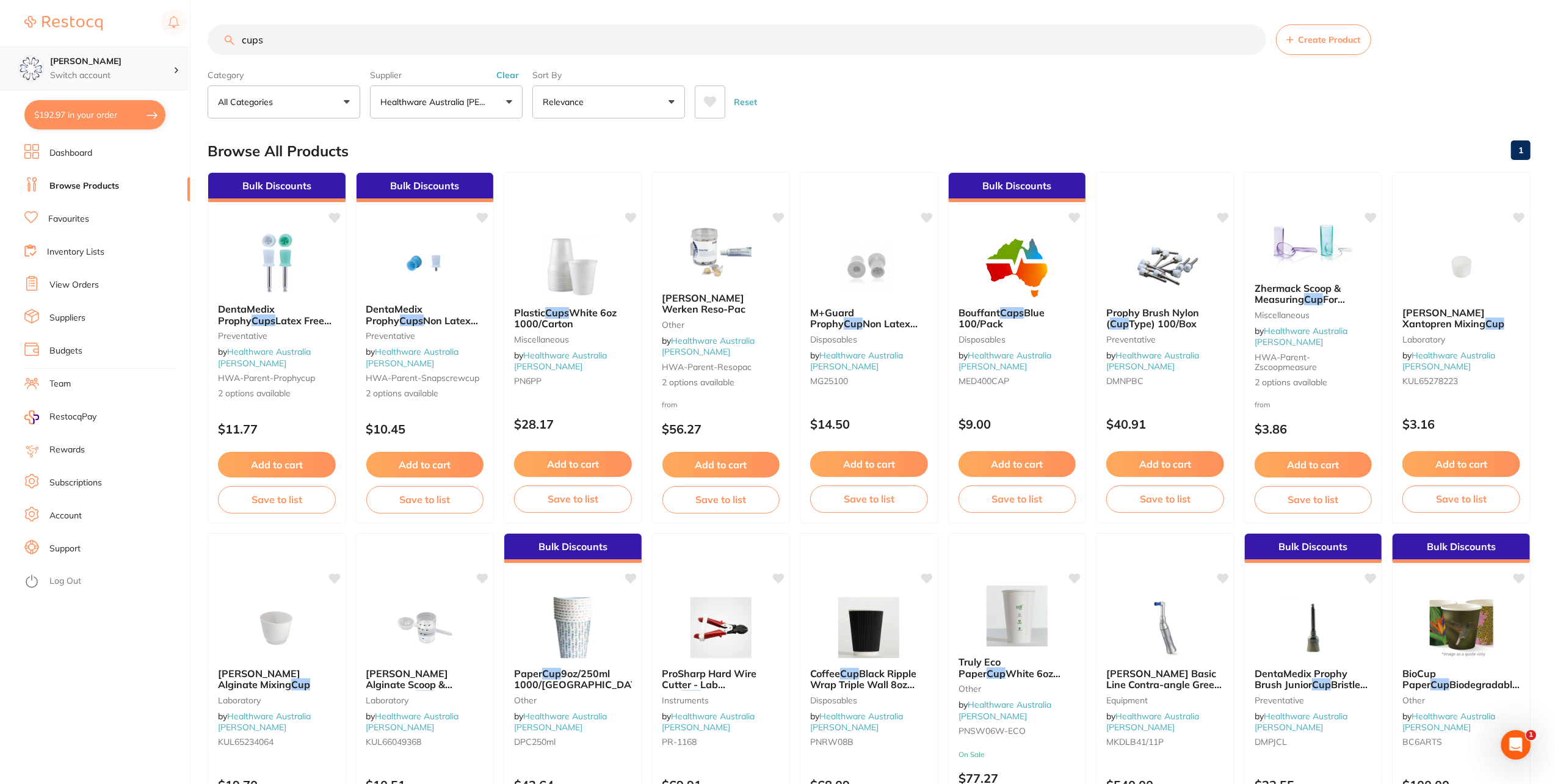
drag, startPoint x: 256, startPoint y: 41, endPoint x: 111, endPoint y: 46, distance: 145.1
click at [116, 49] on div "$192.97 Eumundi Dental Switch account Eumundi Dental $192.97 in your order Dash…" at bounding box center [777, 392] width 1555 height 784
type input "c"
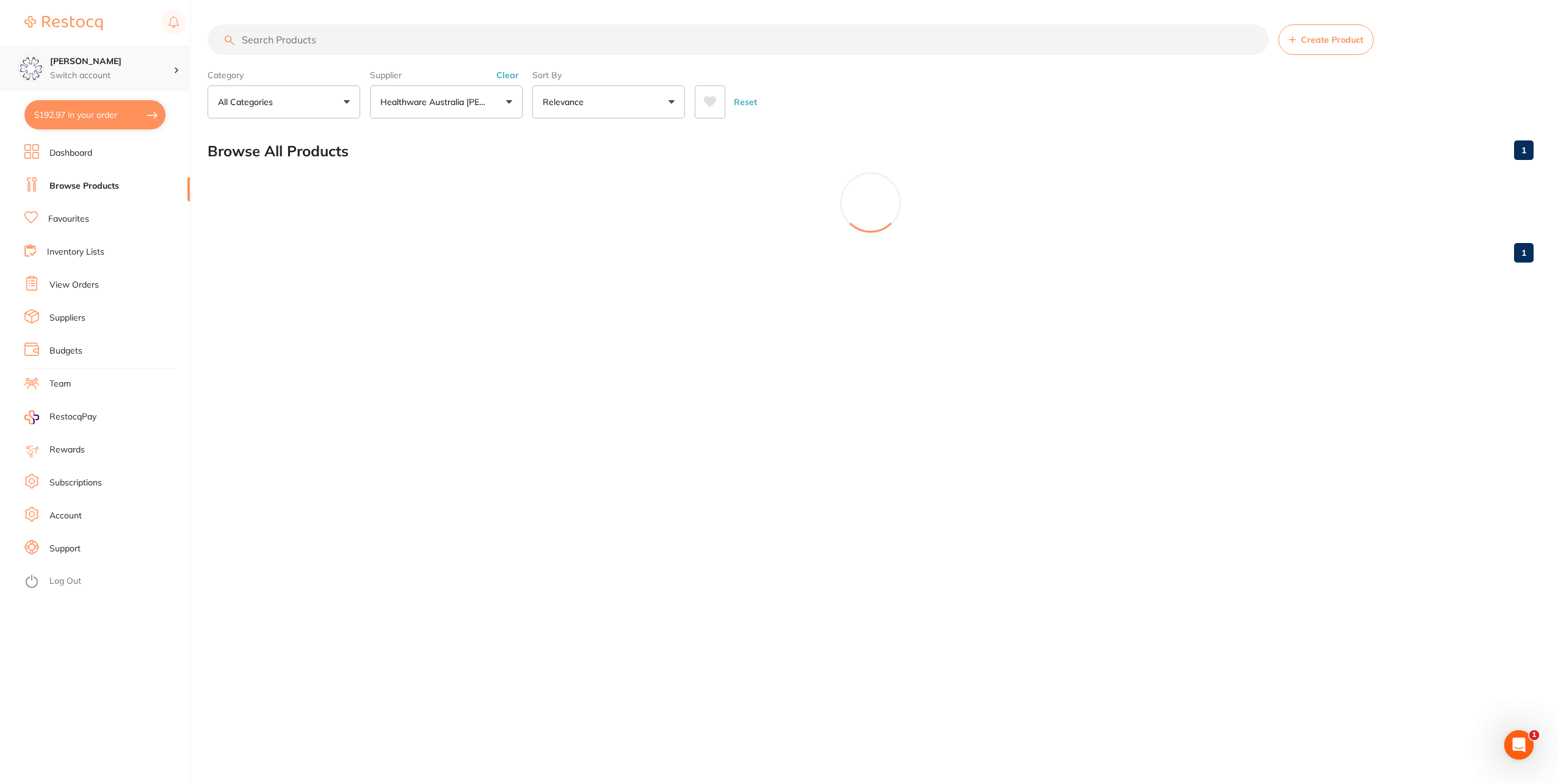
type input "\"
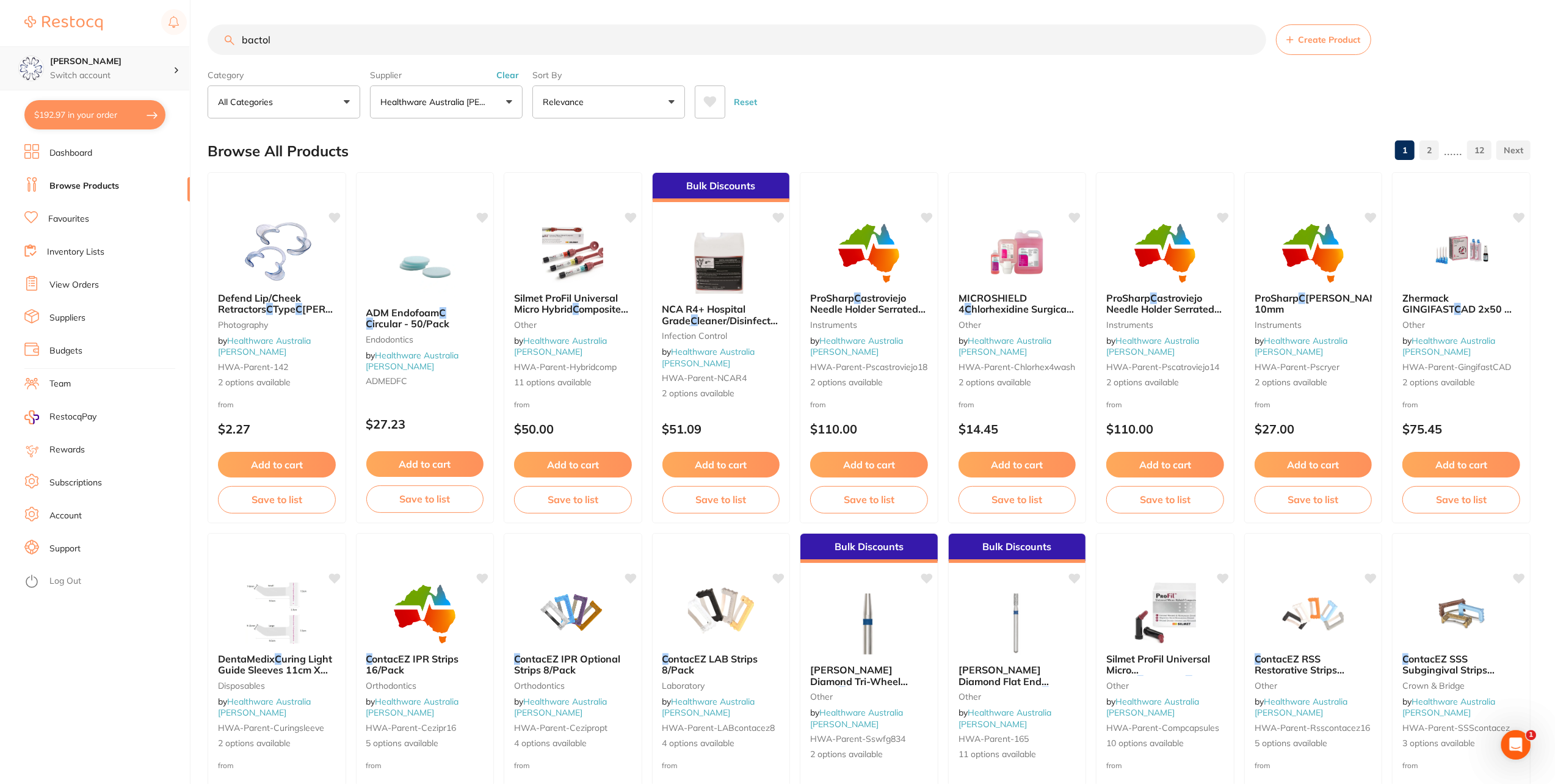
type input "bactol"
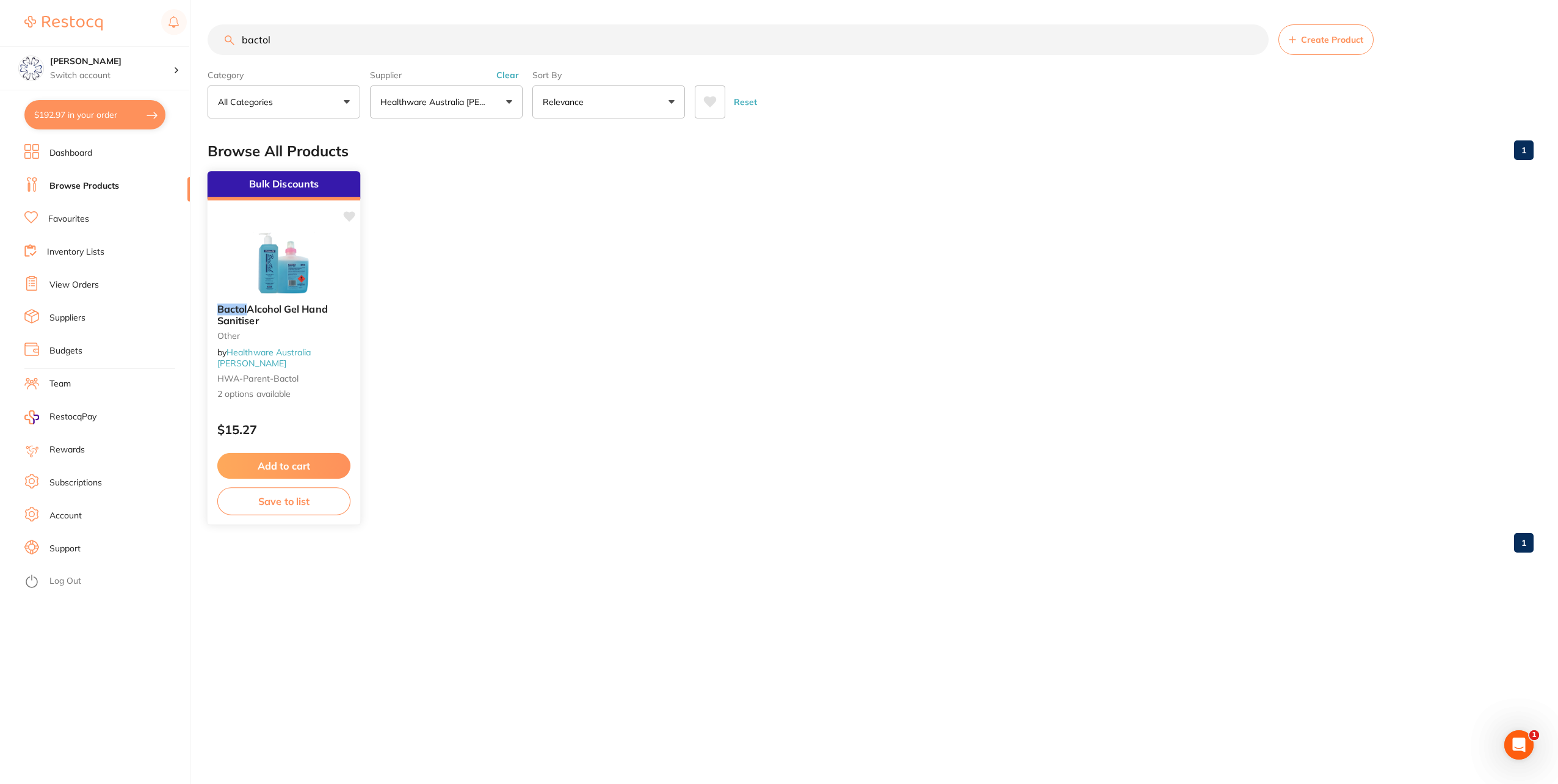
click at [302, 314] on span "Alcohol Gel Hand Sanitiser" at bounding box center [272, 314] width 111 height 24
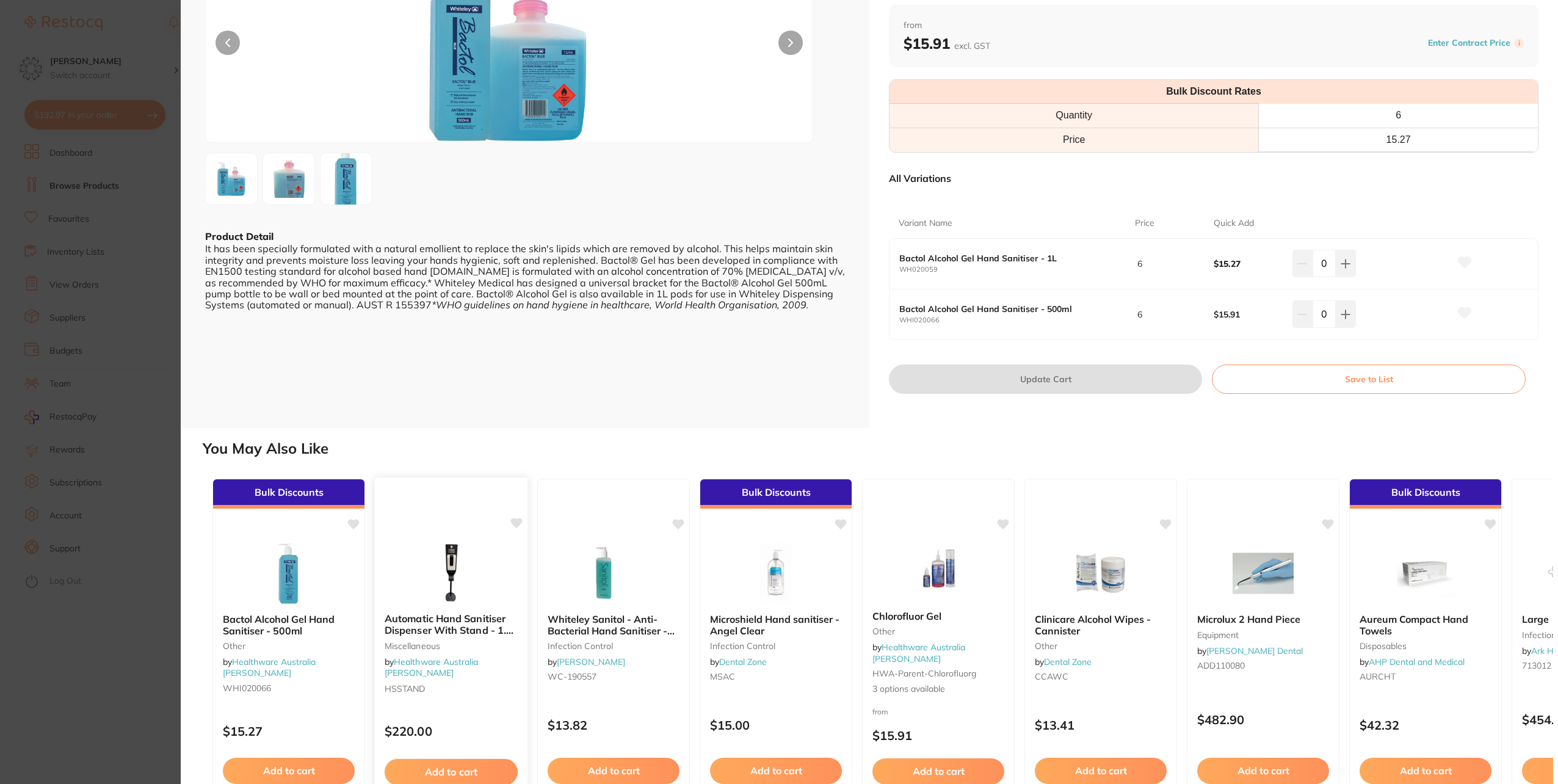
scroll to position [186, 0]
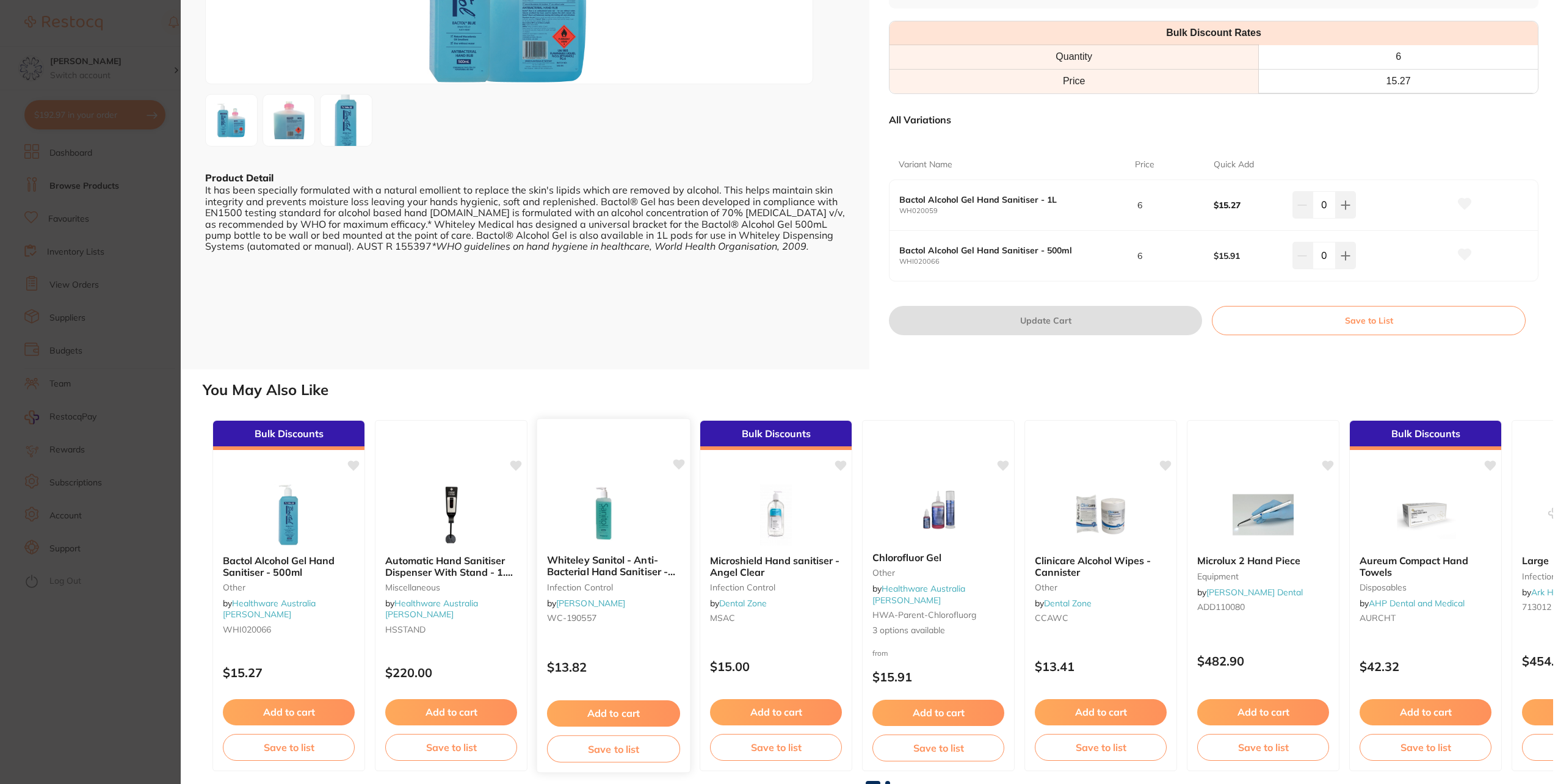
click at [608, 554] on b "Whiteley Sanitol - Anti-Bacterial Hand Sanitiser - 500ml" at bounding box center [613, 566] width 133 height 22
